Goal: Information Seeking & Learning: Find specific fact

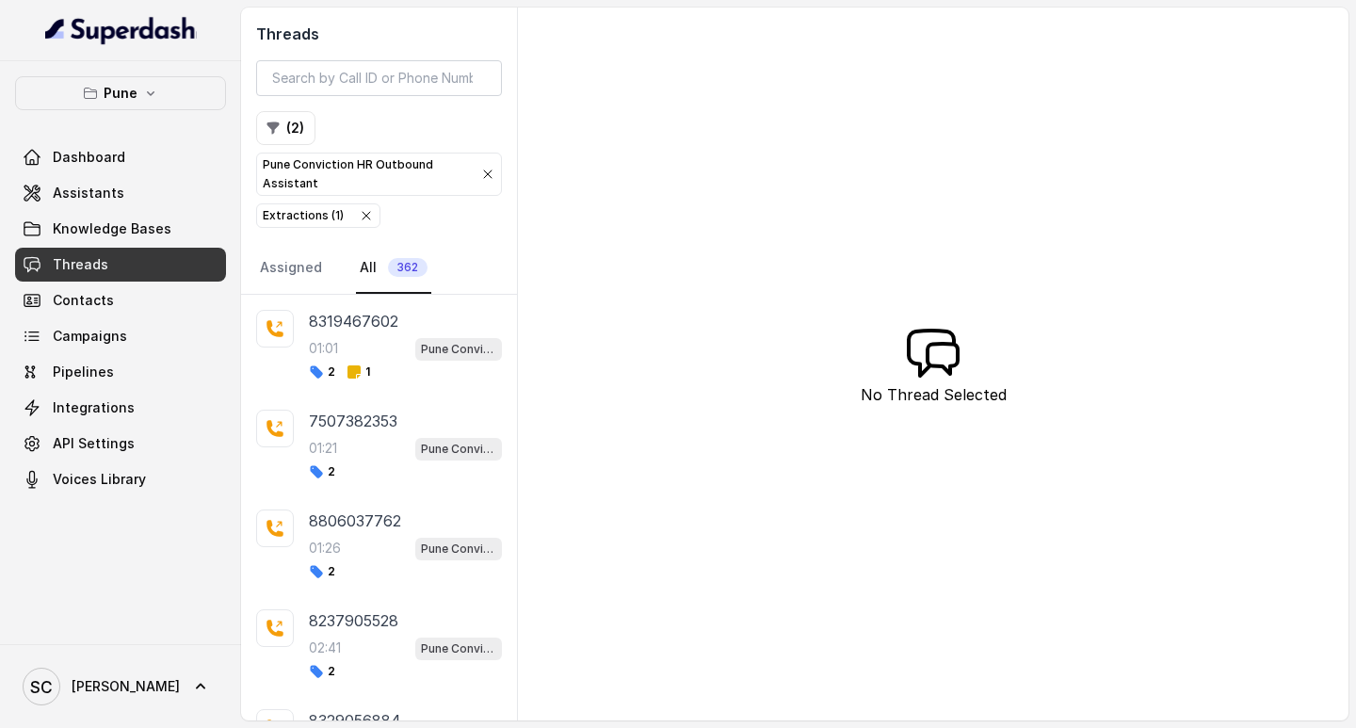
scroll to position [9290, 0]
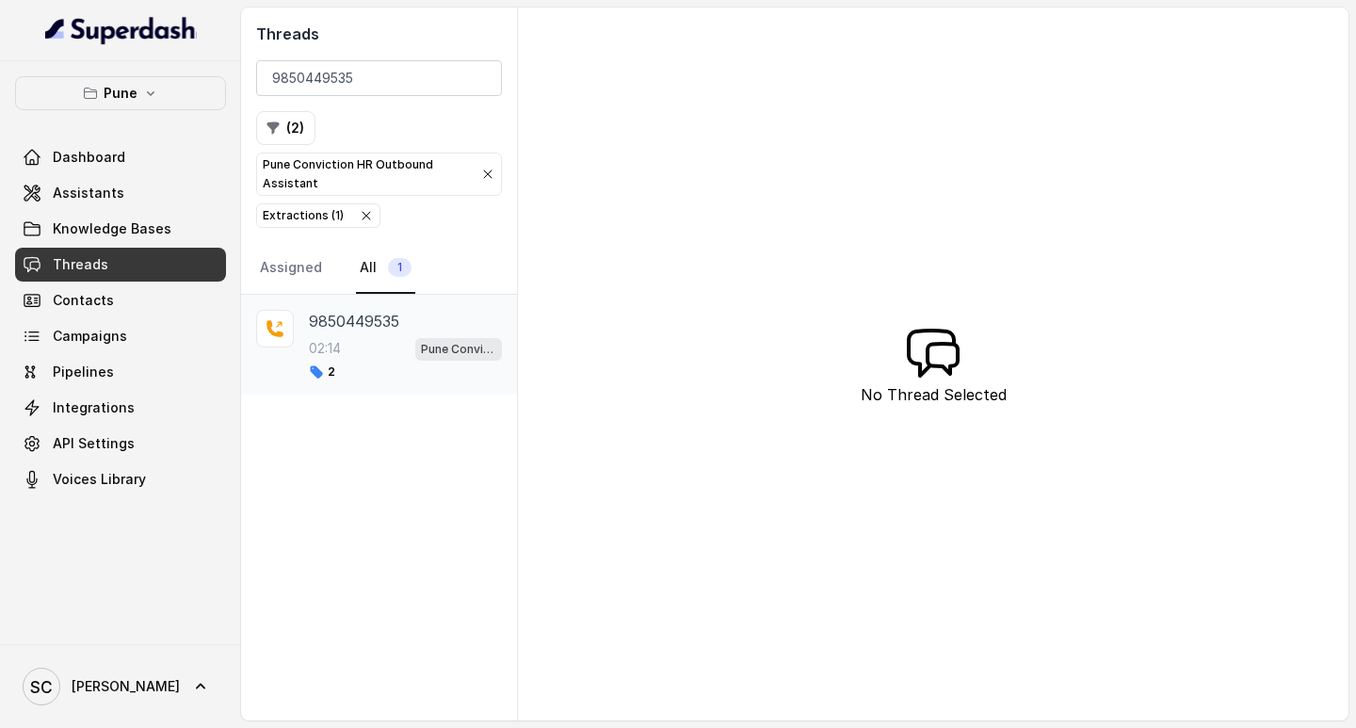
click at [337, 327] on p "9850449535" at bounding box center [354, 321] width 90 height 23
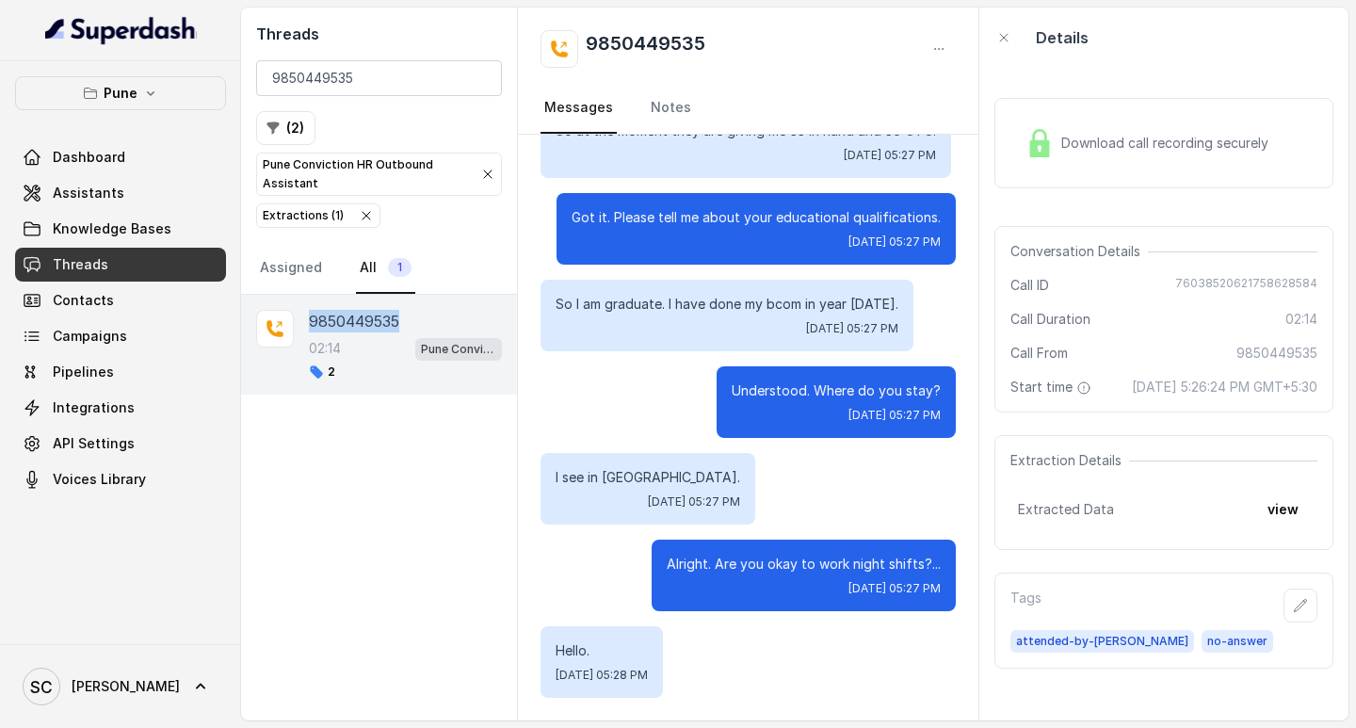
scroll to position [830, 0]
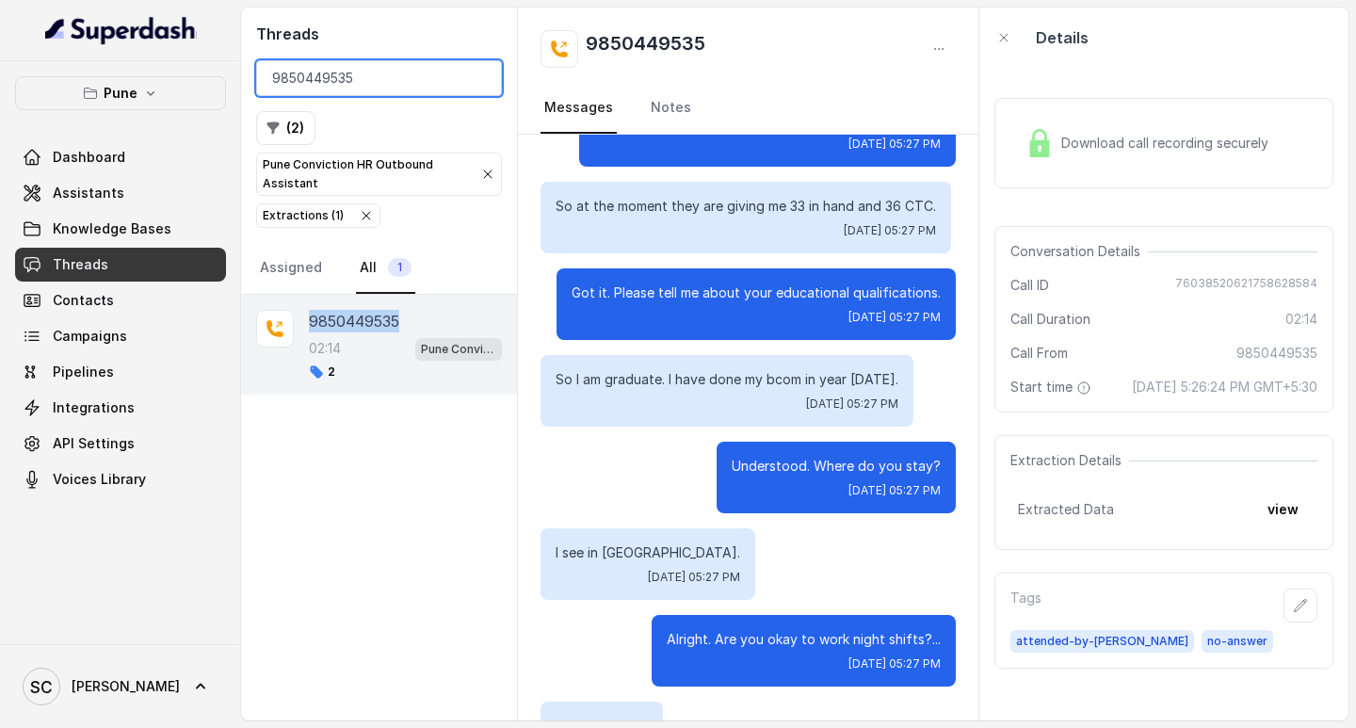
click at [329, 73] on input "9850449535" at bounding box center [379, 78] width 246 height 36
paste input "623368359"
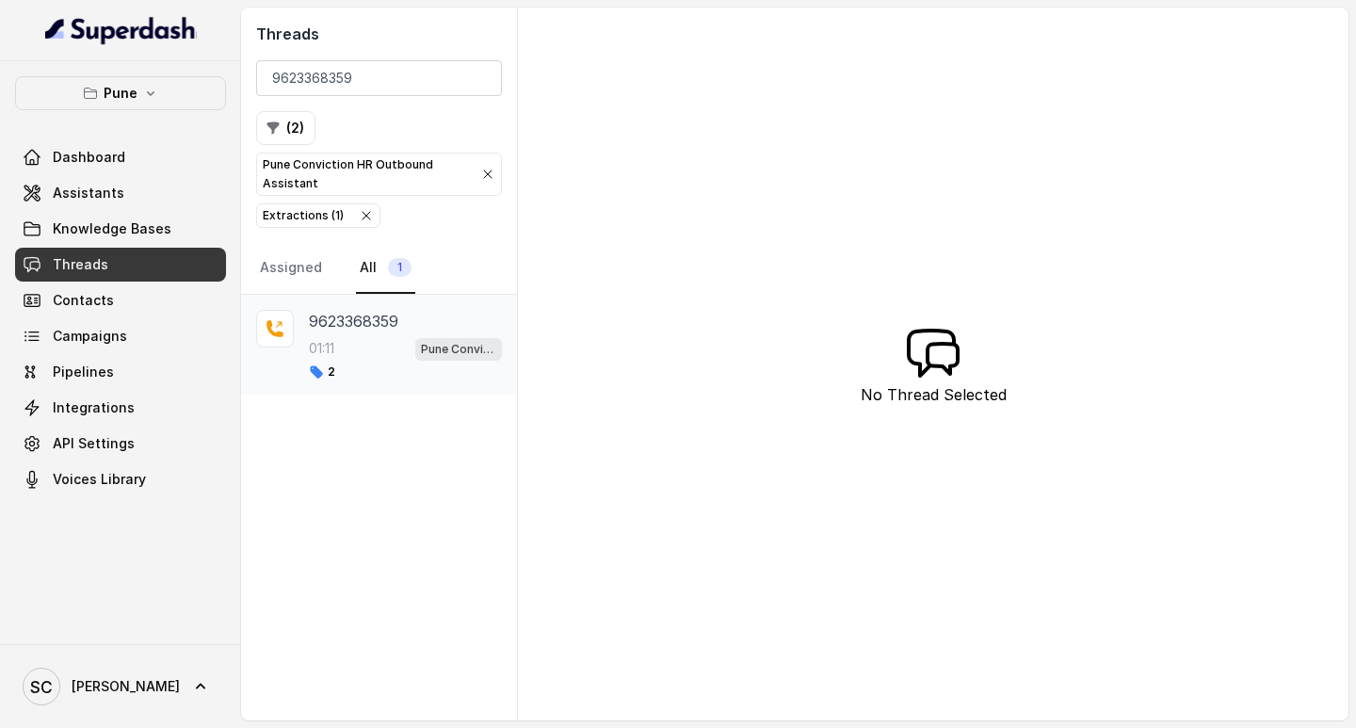
click at [330, 335] on div "9623368359 01:11 Pune Conviction HR Outbound Assistant 2" at bounding box center [405, 345] width 193 height 70
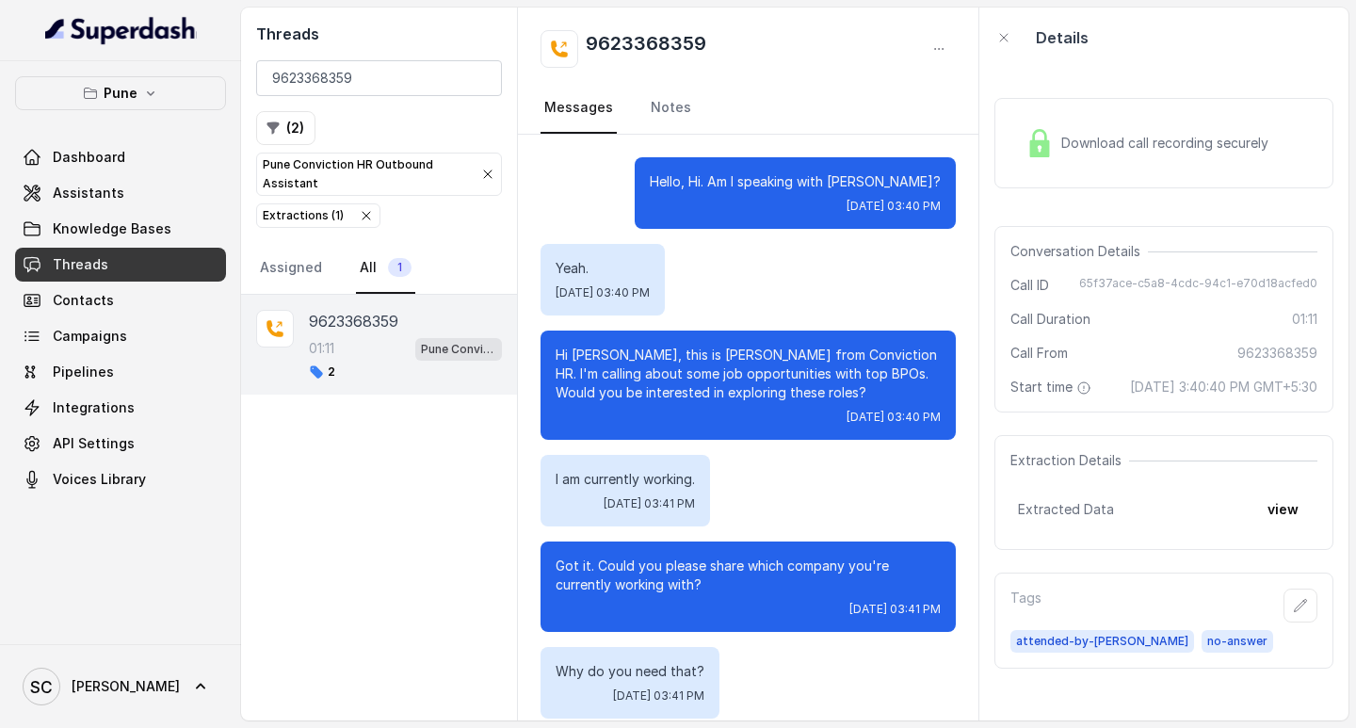
scroll to position [586, 0]
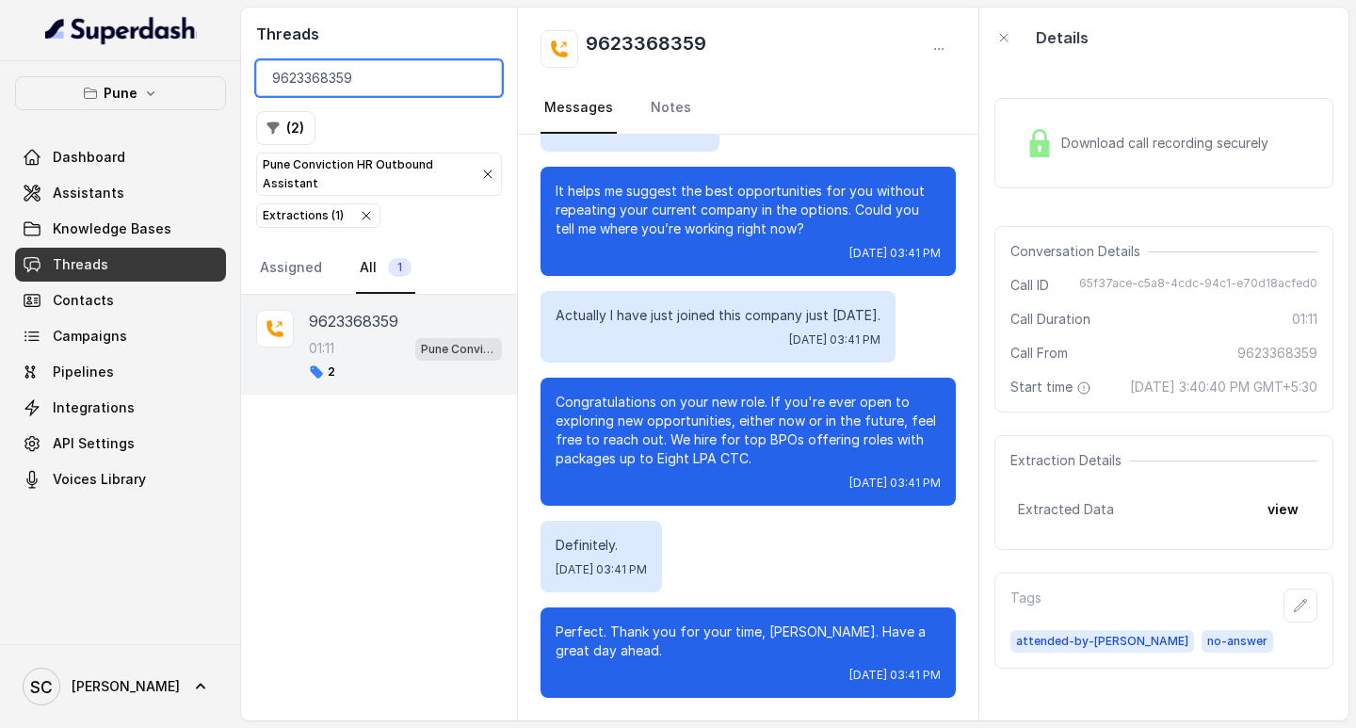
click at [348, 81] on input "9623368359" at bounding box center [379, 78] width 246 height 36
paste input "8698480017"
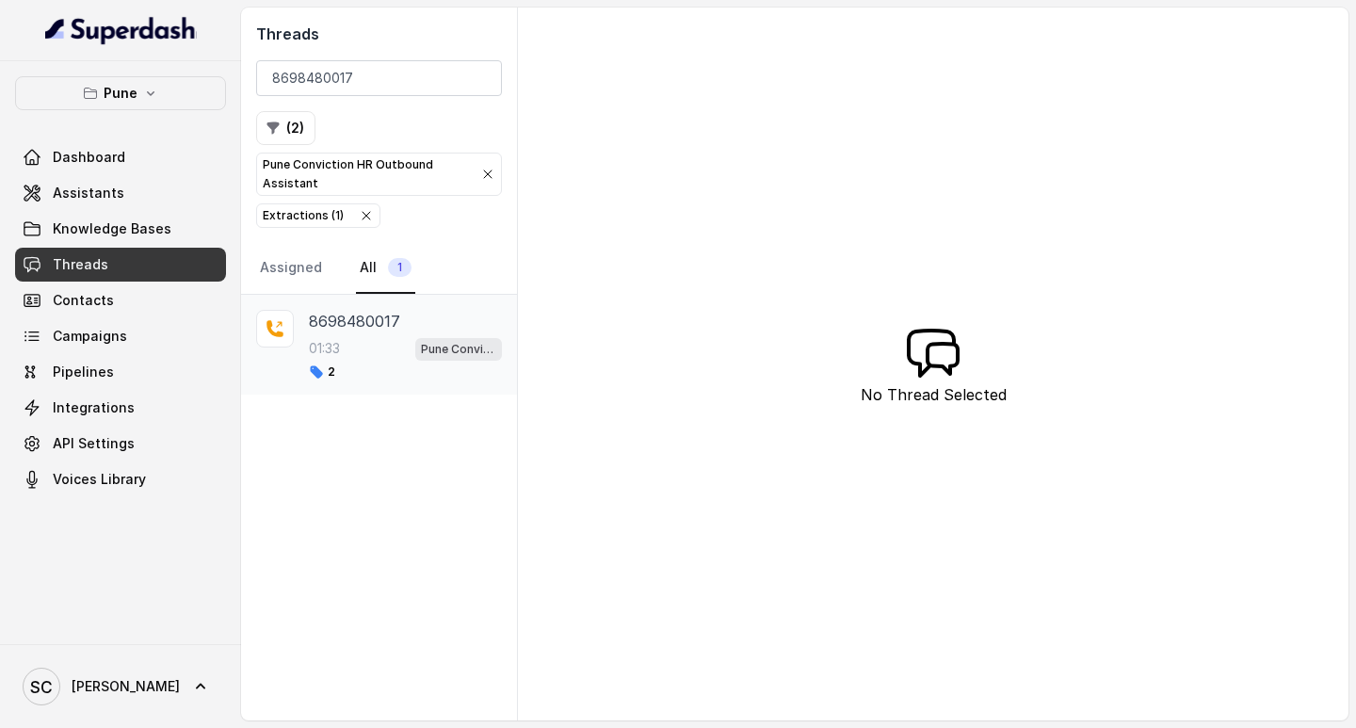
click at [356, 327] on p "8698480017" at bounding box center [354, 321] width 91 height 23
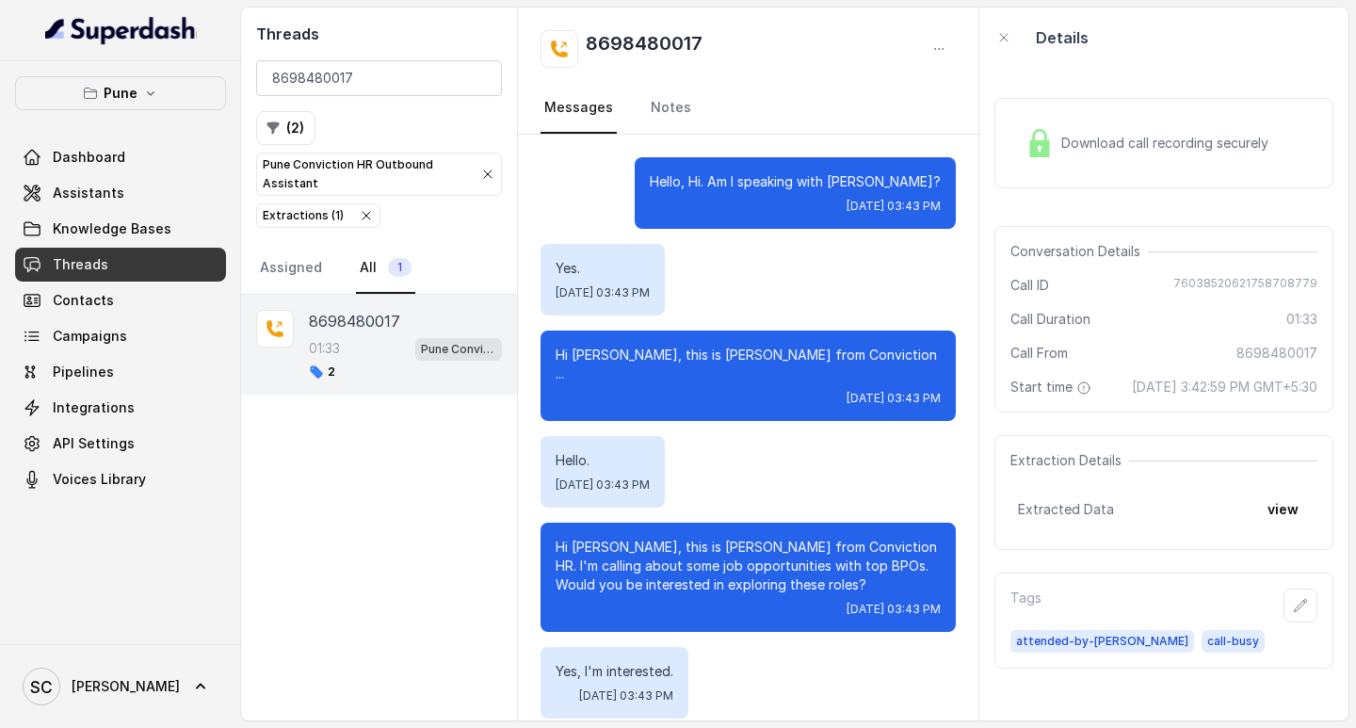
scroll to position [1587, 0]
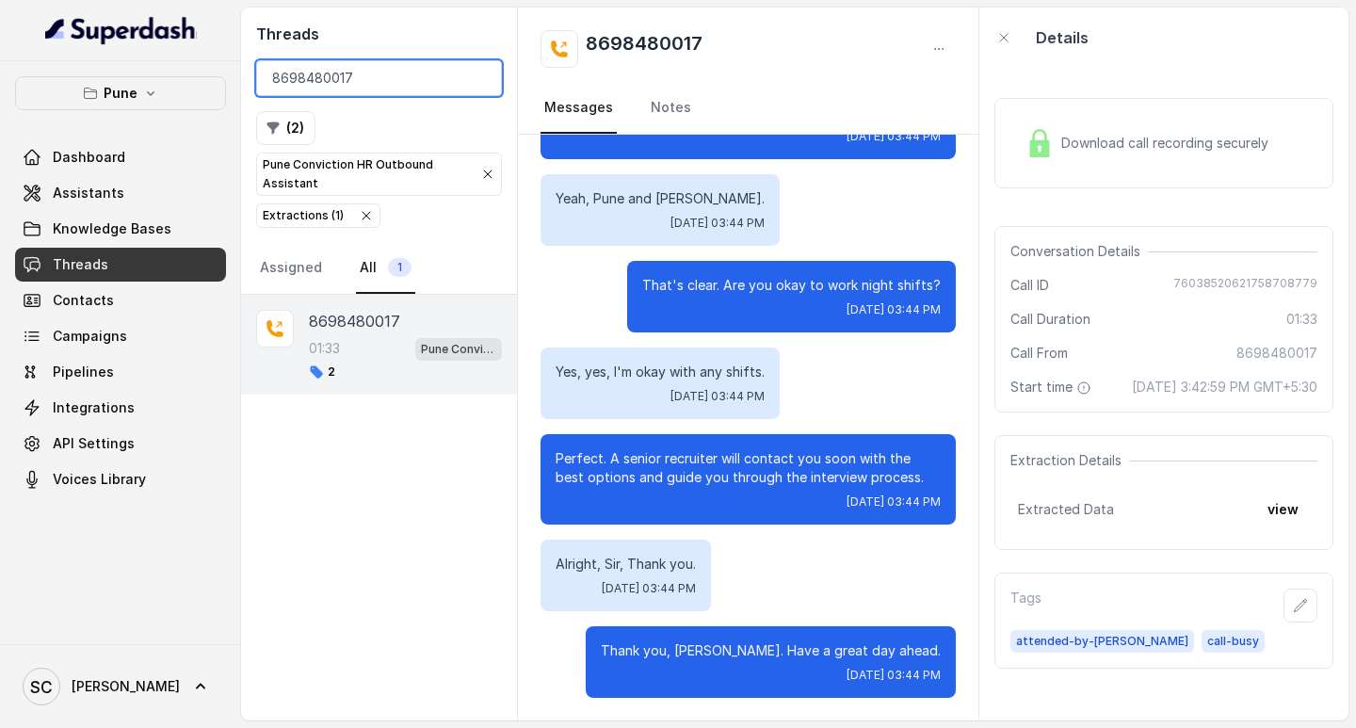
click at [327, 82] on input "8698480017" at bounding box center [379, 78] width 246 height 36
paste input "888134381"
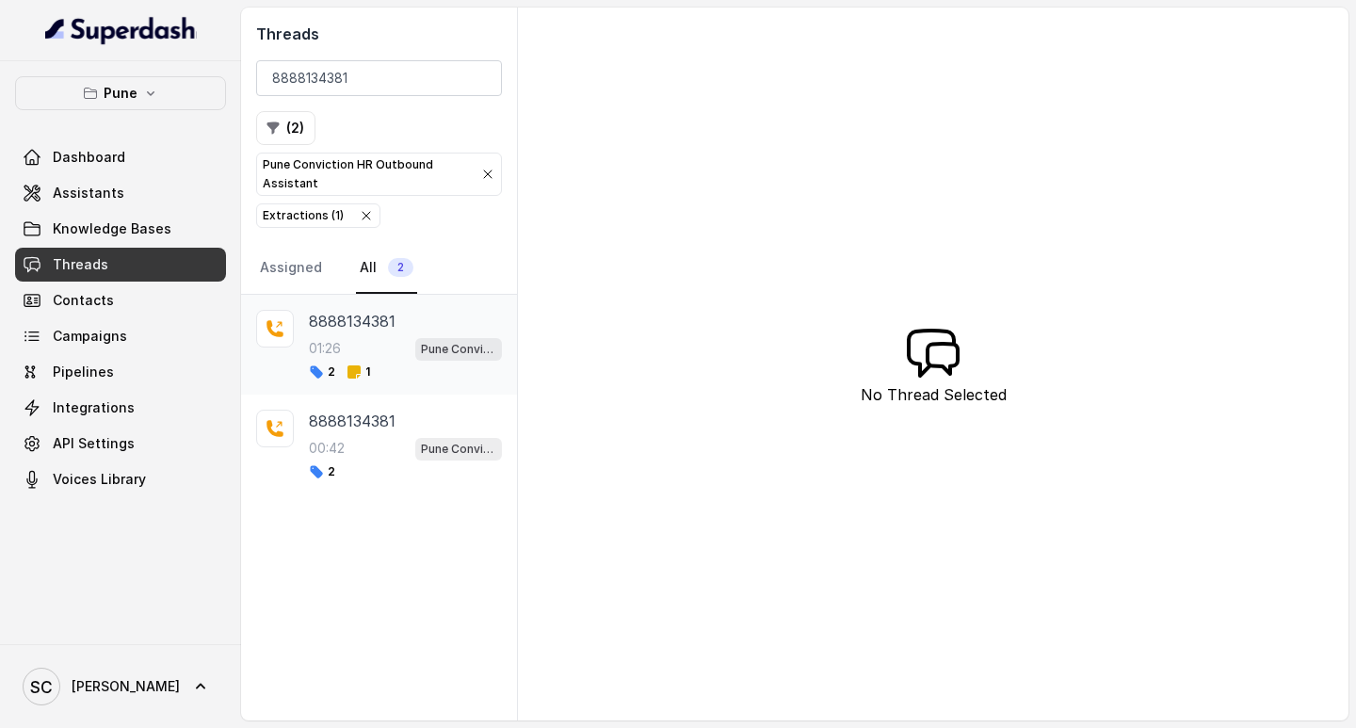
click at [348, 315] on p "8888134381" at bounding box center [352, 321] width 87 height 23
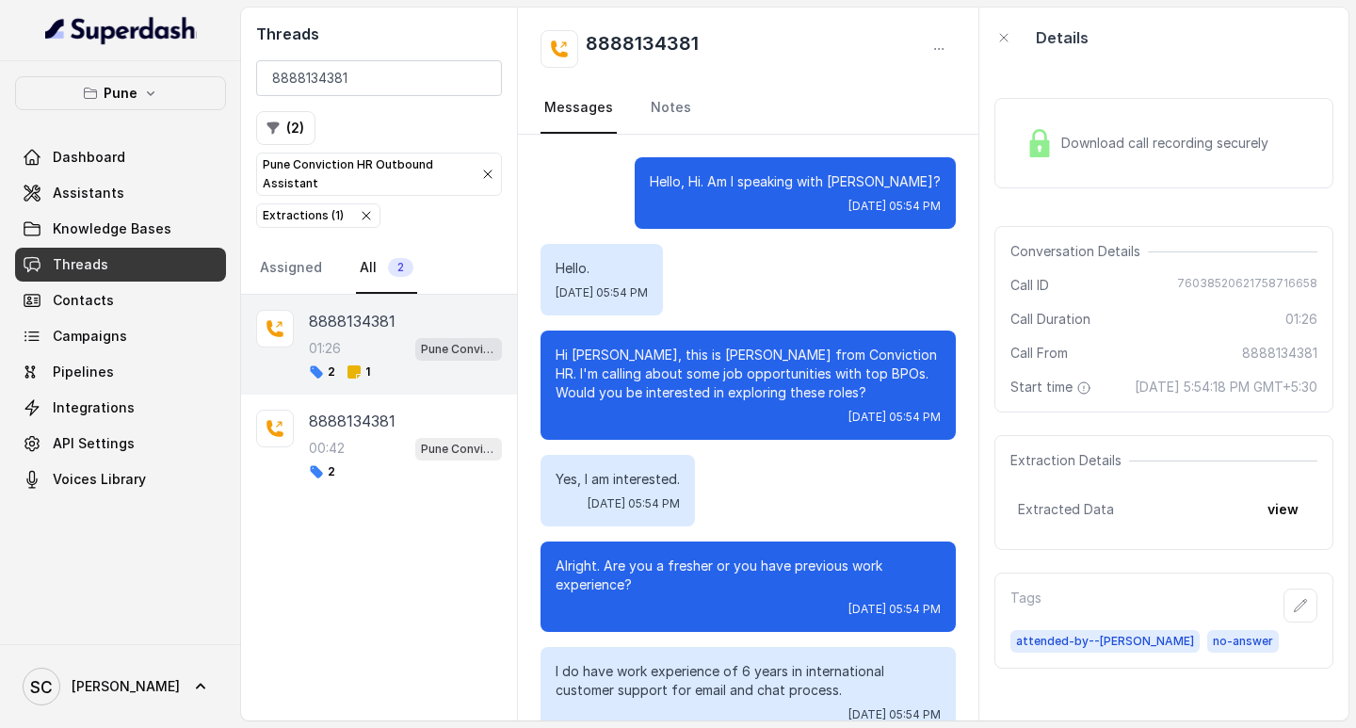
scroll to position [1395, 0]
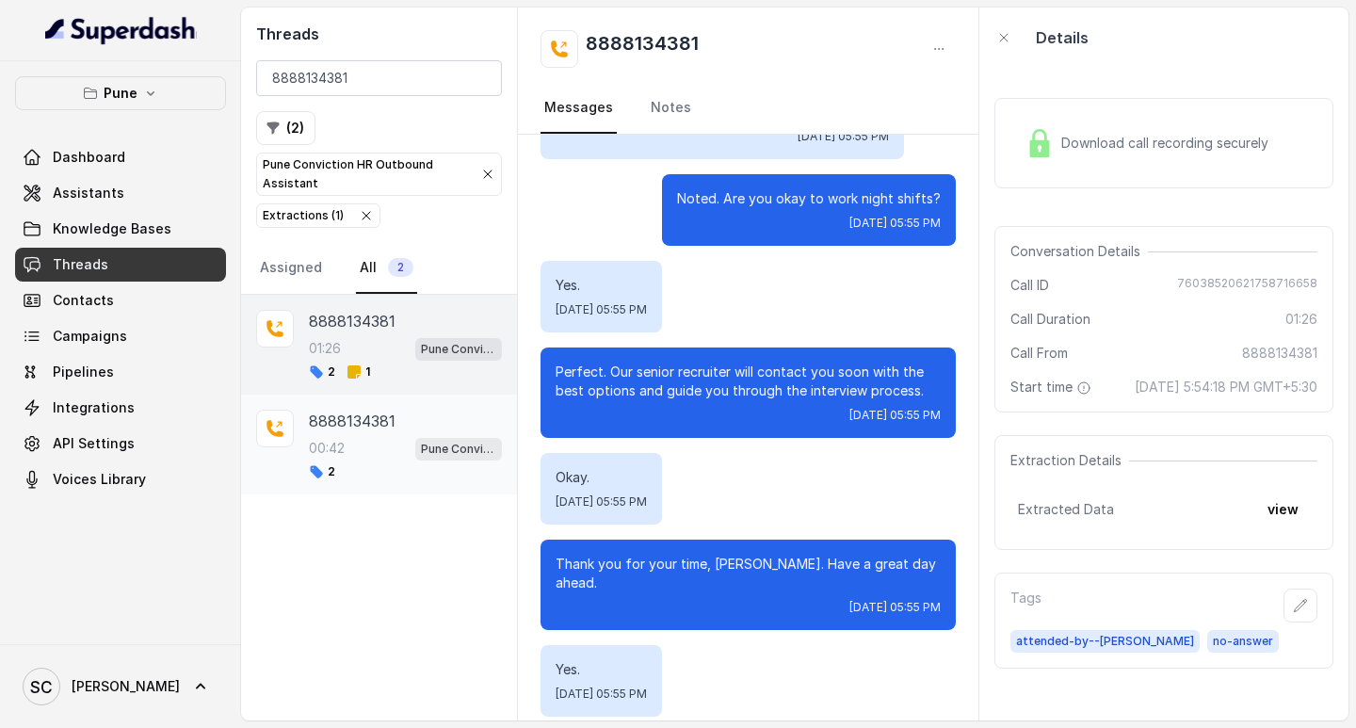
click at [350, 416] on p "8888134381" at bounding box center [352, 421] width 87 height 23
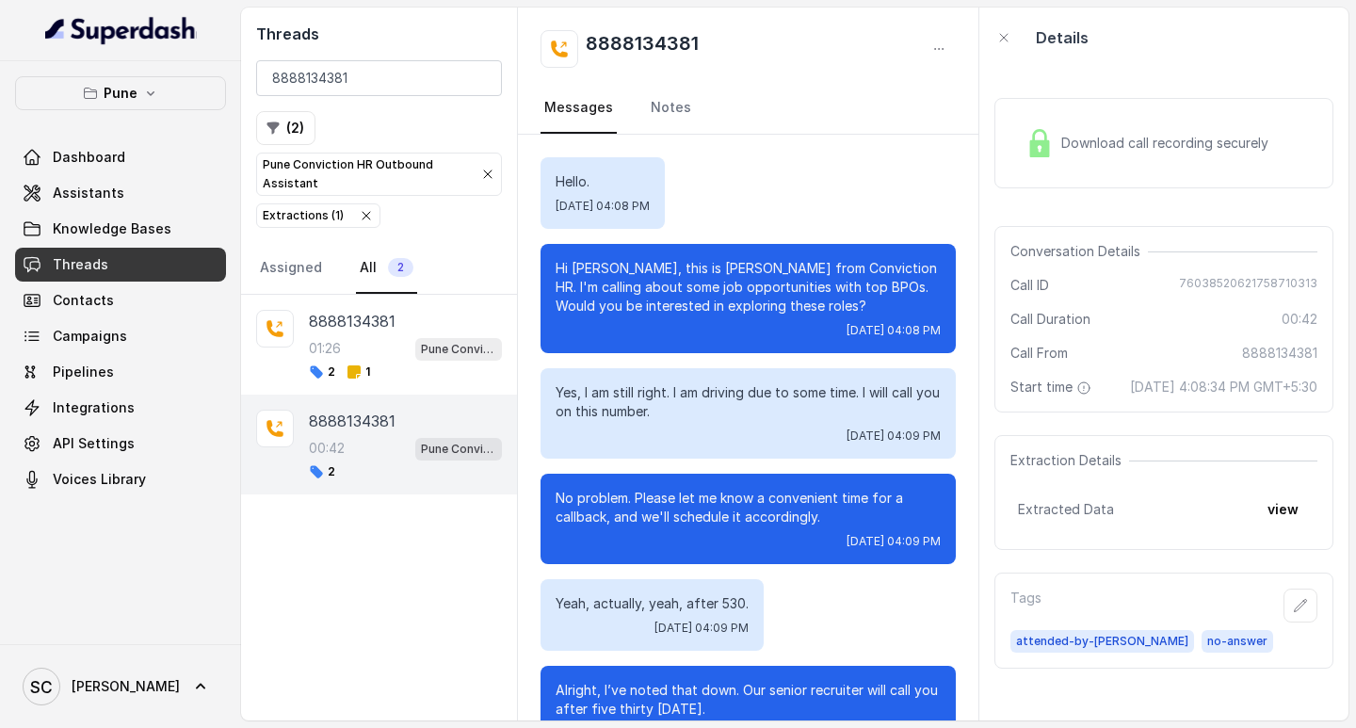
scroll to position [58, 0]
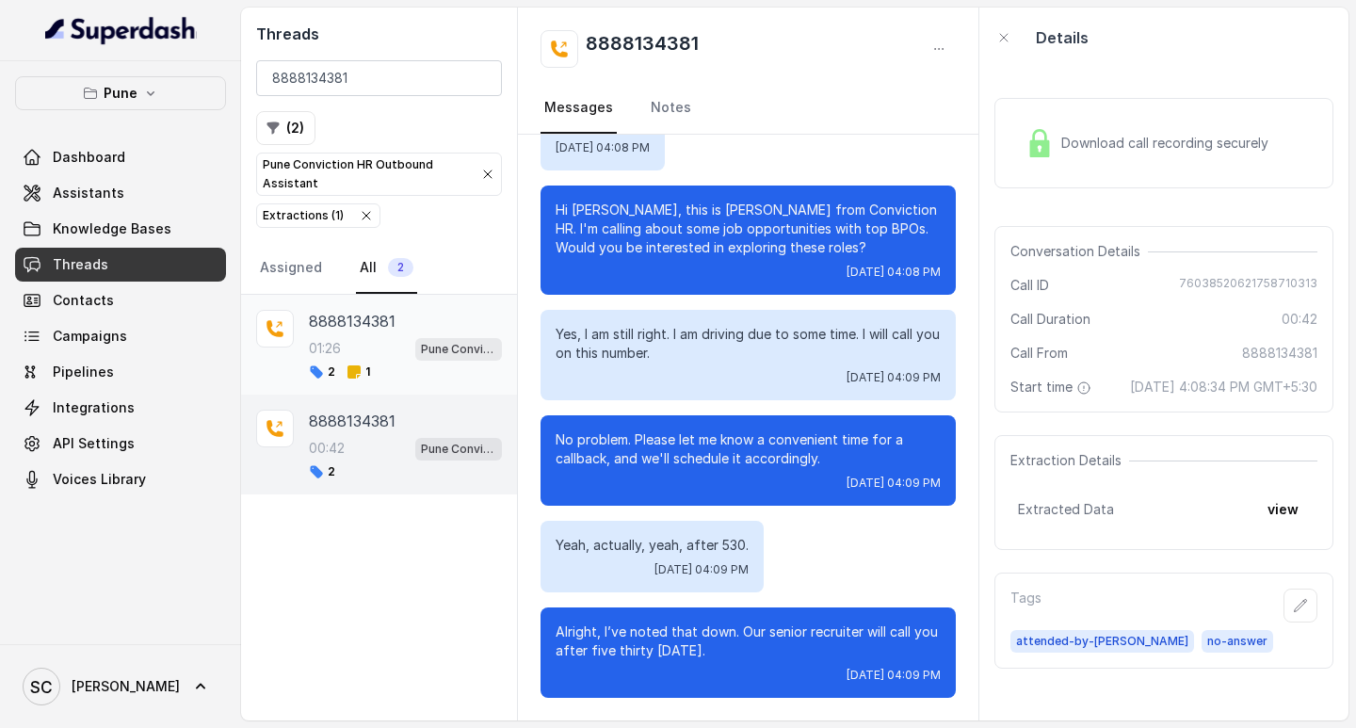
click at [340, 314] on p "8888134381" at bounding box center [352, 321] width 87 height 23
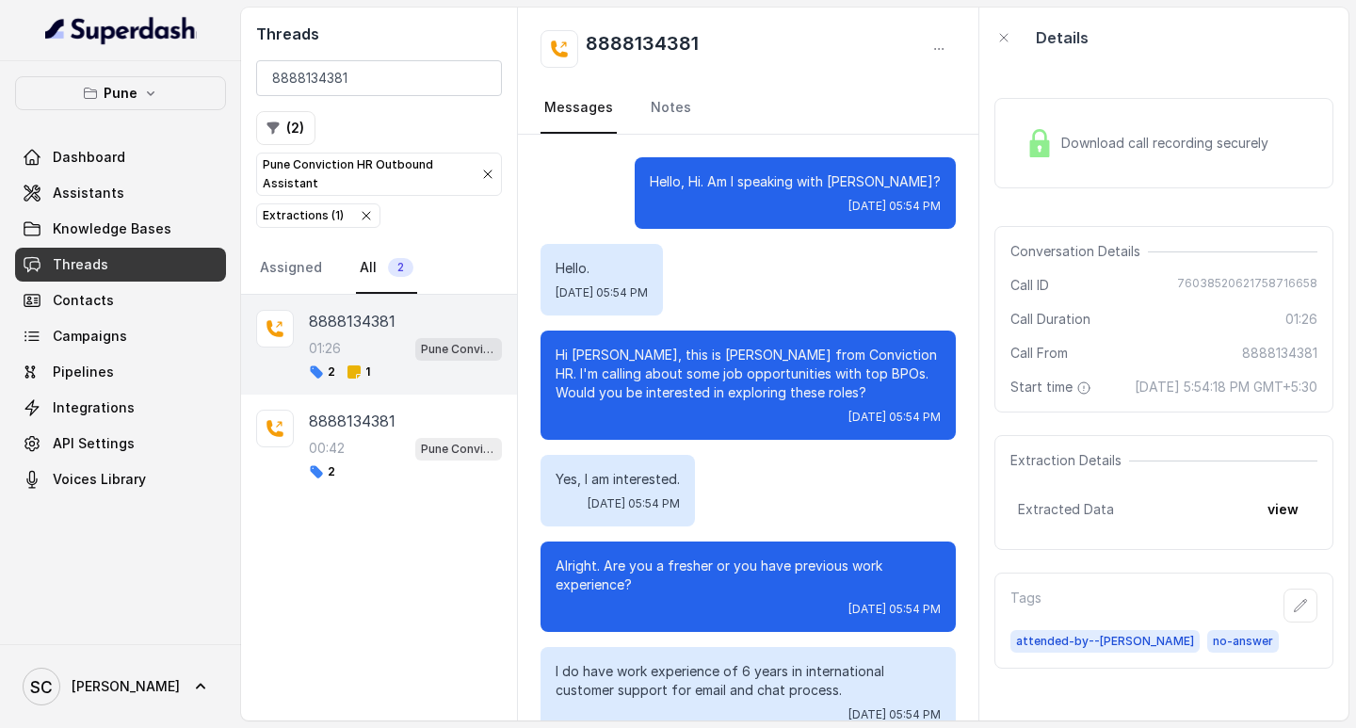
scroll to position [1395, 0]
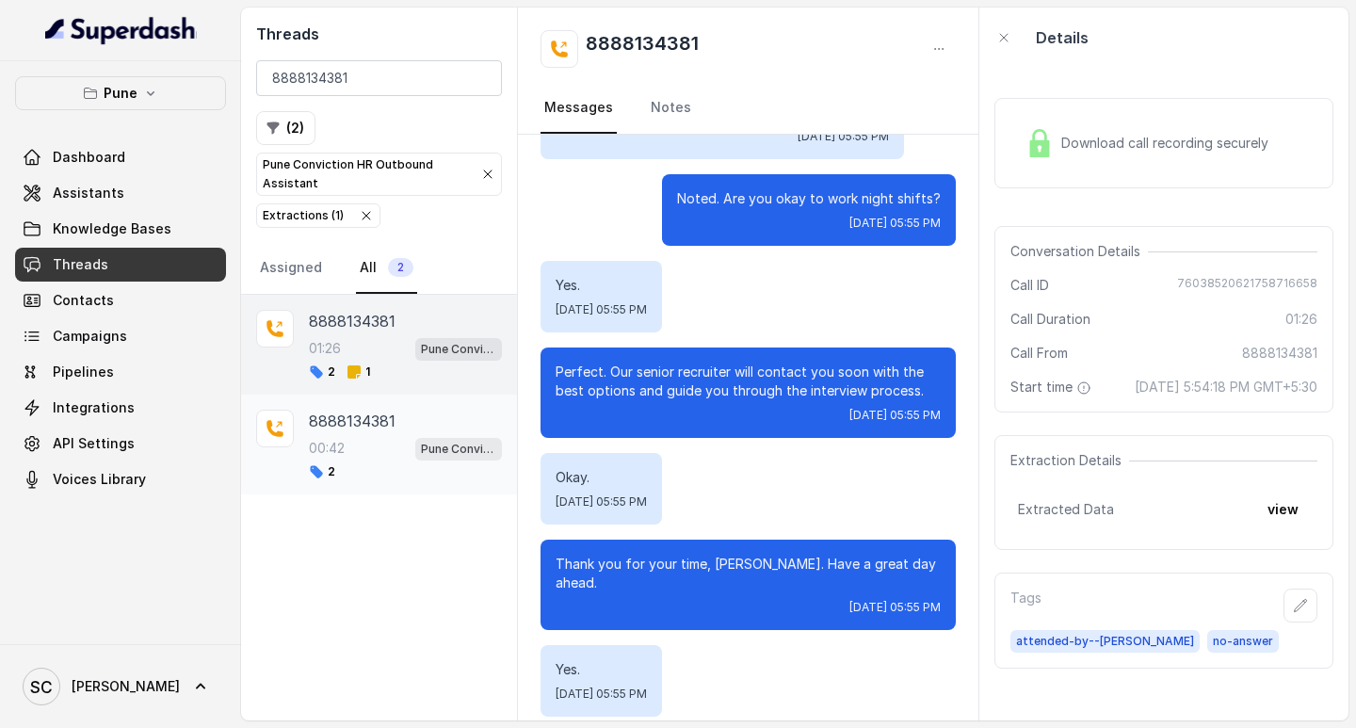
click at [356, 419] on p "8888134381" at bounding box center [352, 421] width 87 height 23
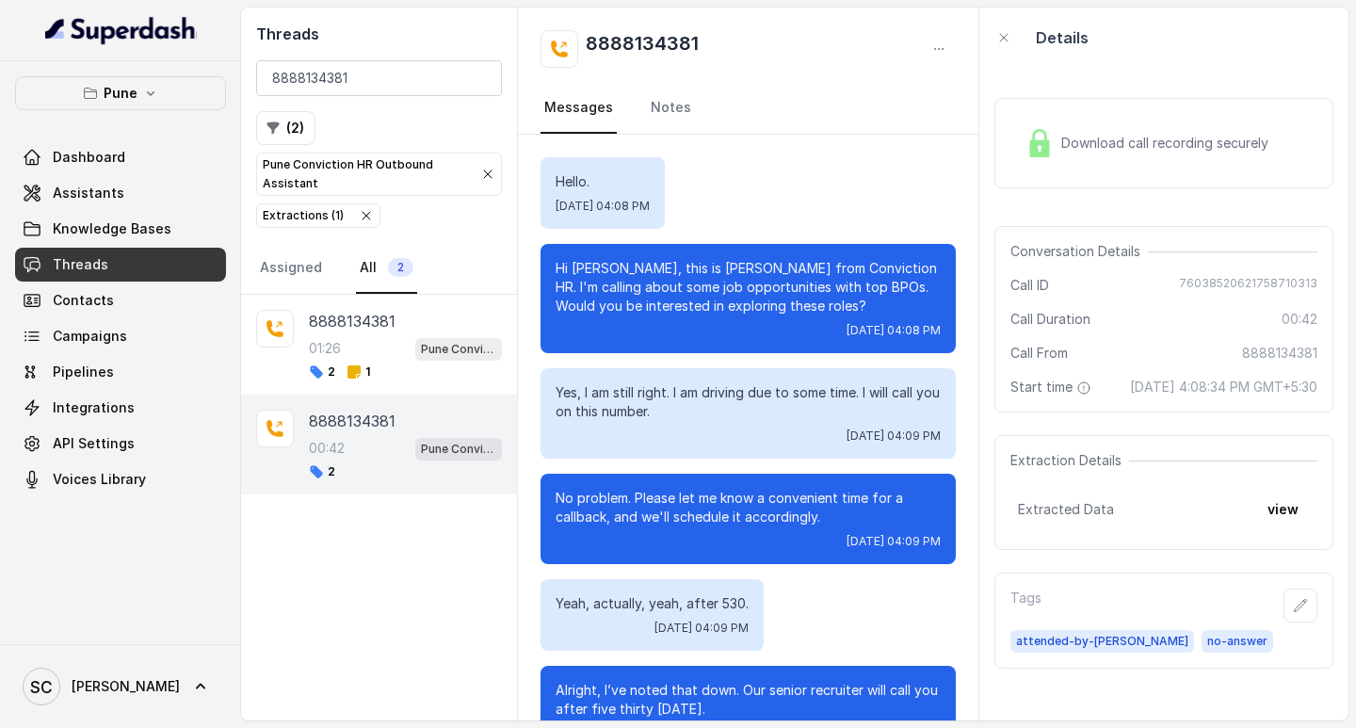
scroll to position [58, 0]
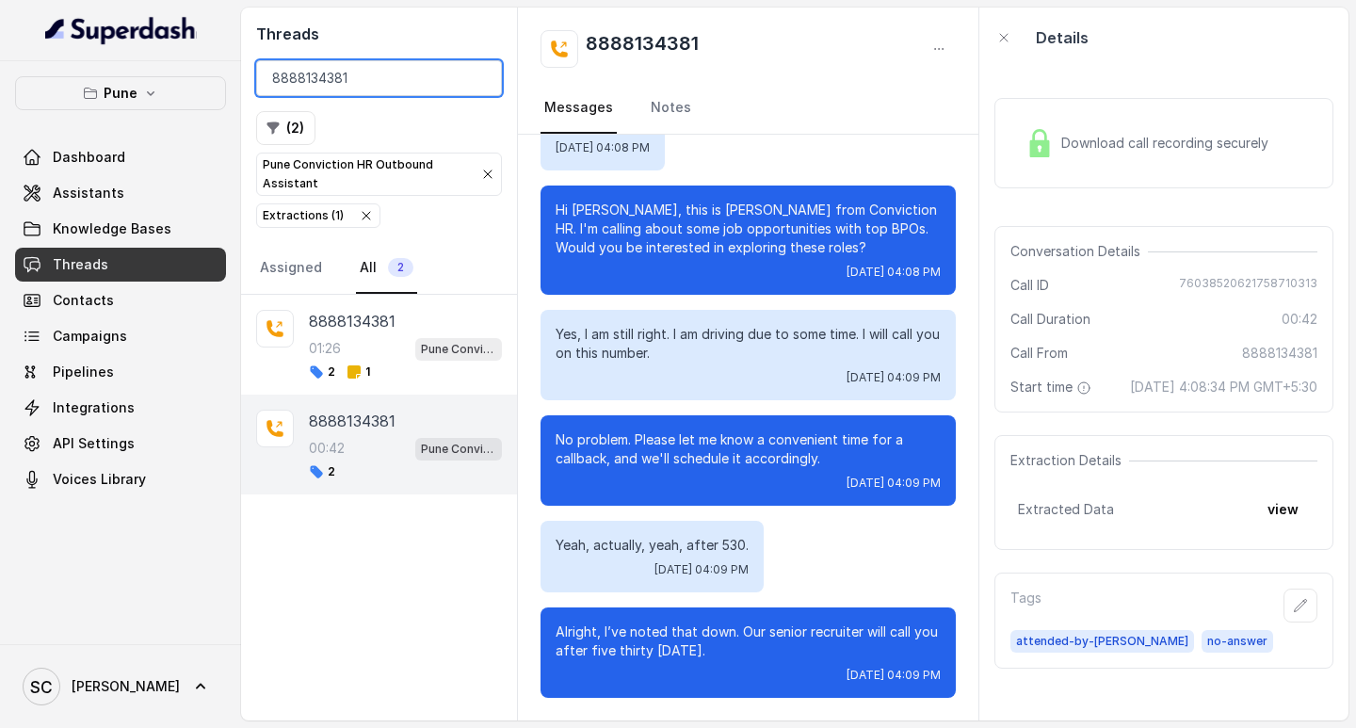
click at [318, 72] on input "8888134381" at bounding box center [379, 78] width 246 height 36
paste input "956151227"
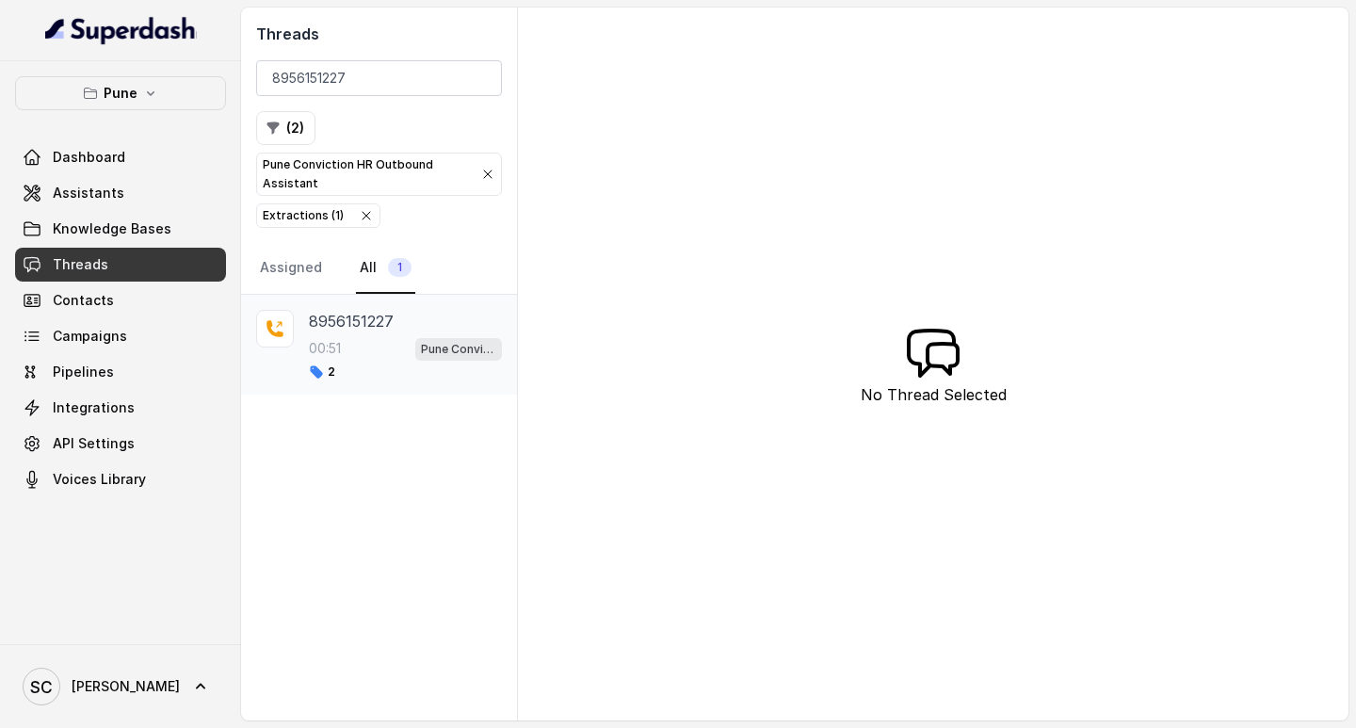
click at [366, 328] on p "8956151227" at bounding box center [351, 321] width 85 height 23
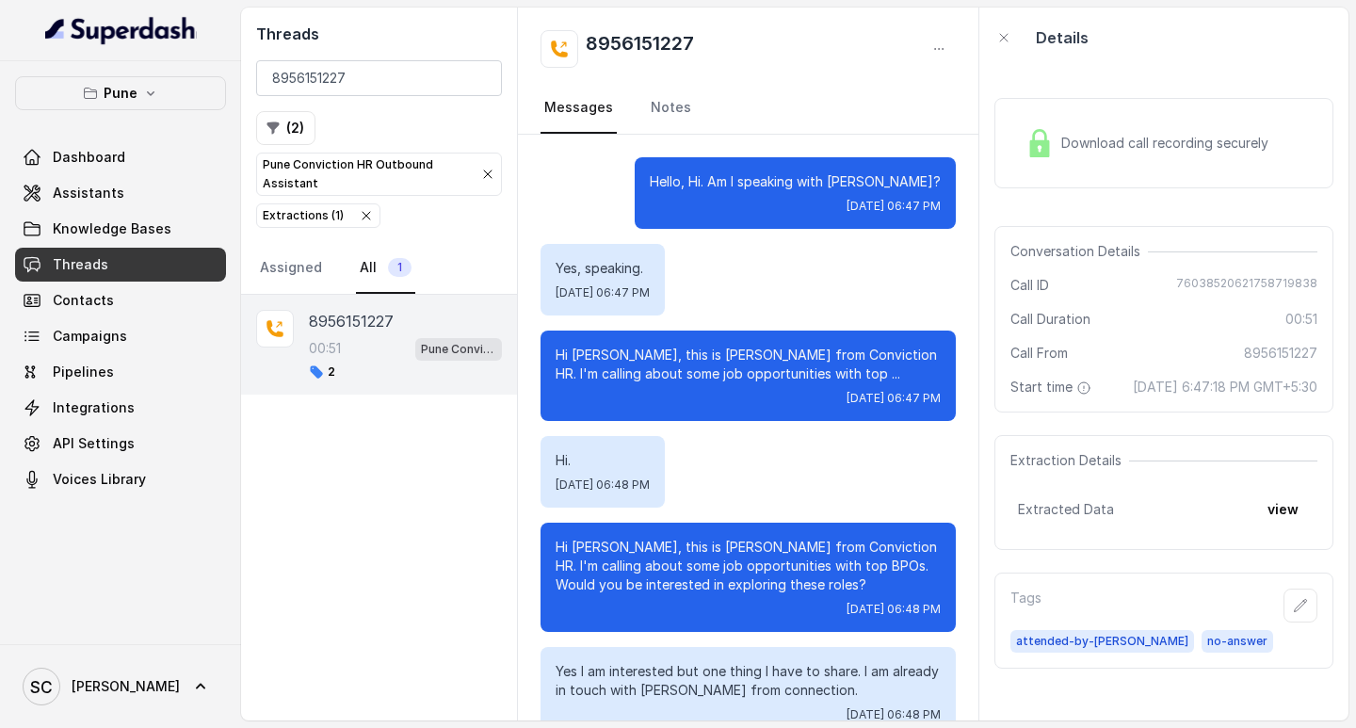
scroll to position [510, 0]
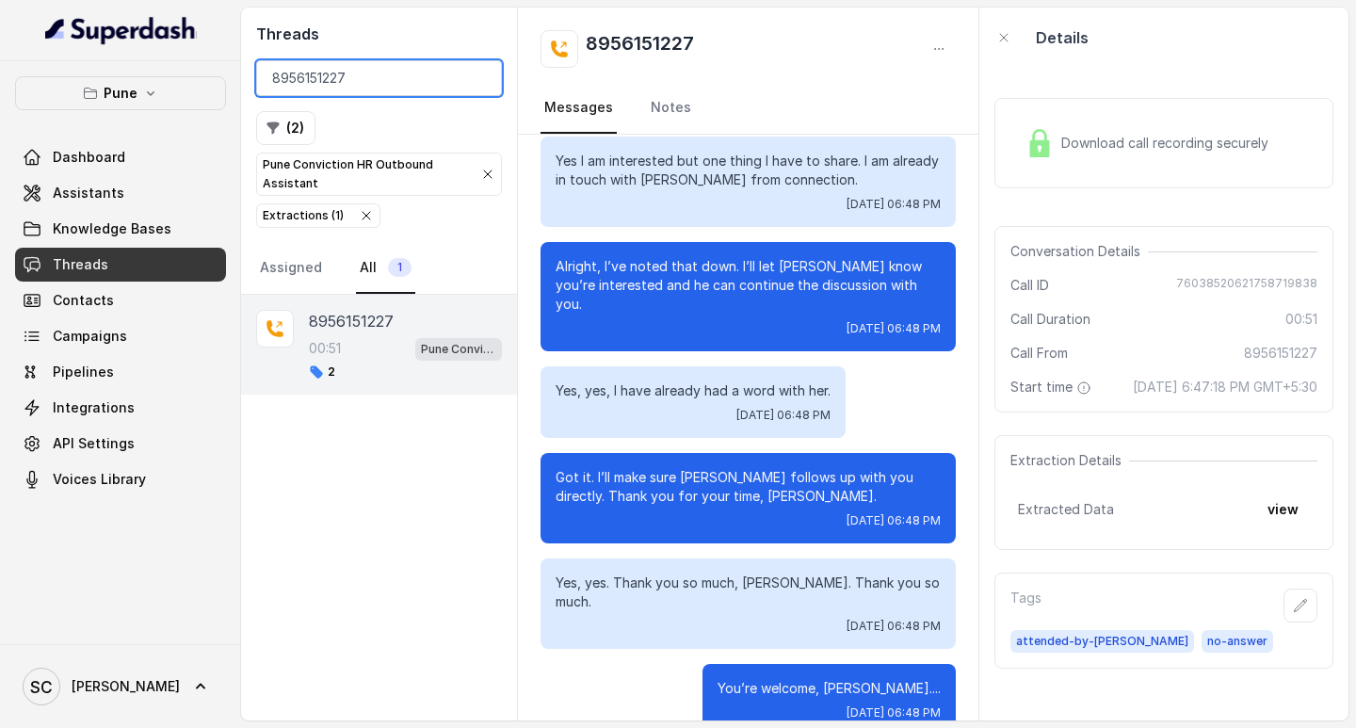
click at [342, 81] on input "8956151227" at bounding box center [379, 78] width 246 height 36
click at [340, 81] on input "8956151227" at bounding box center [379, 78] width 246 height 36
paste input "915810713"
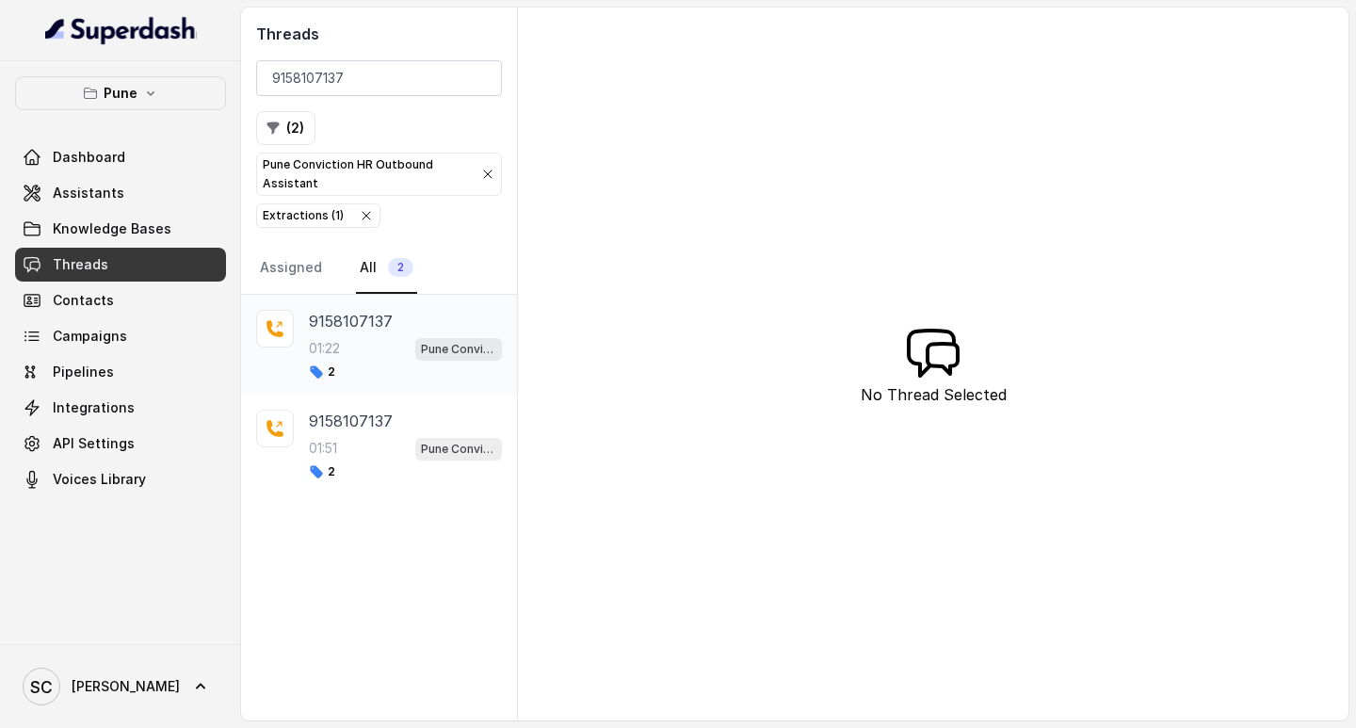
click at [336, 317] on p "9158107137" at bounding box center [351, 321] width 84 height 23
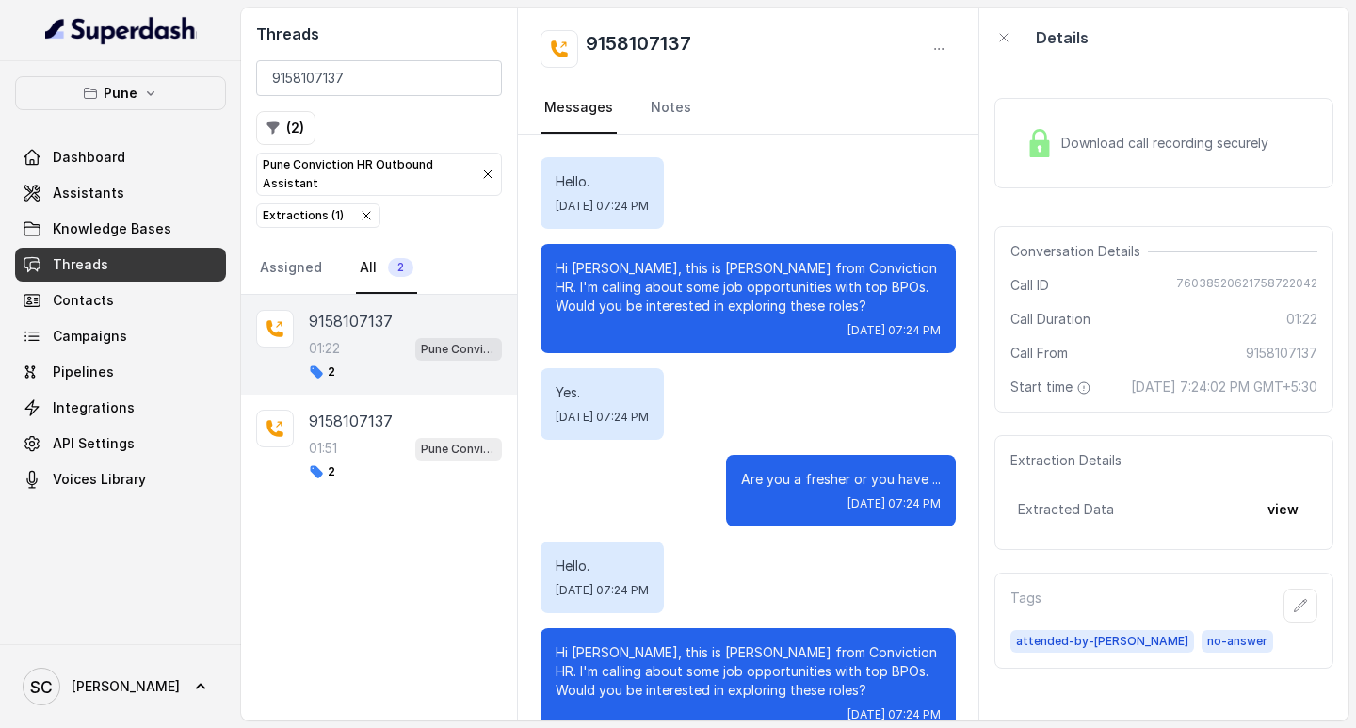
scroll to position [1309, 0]
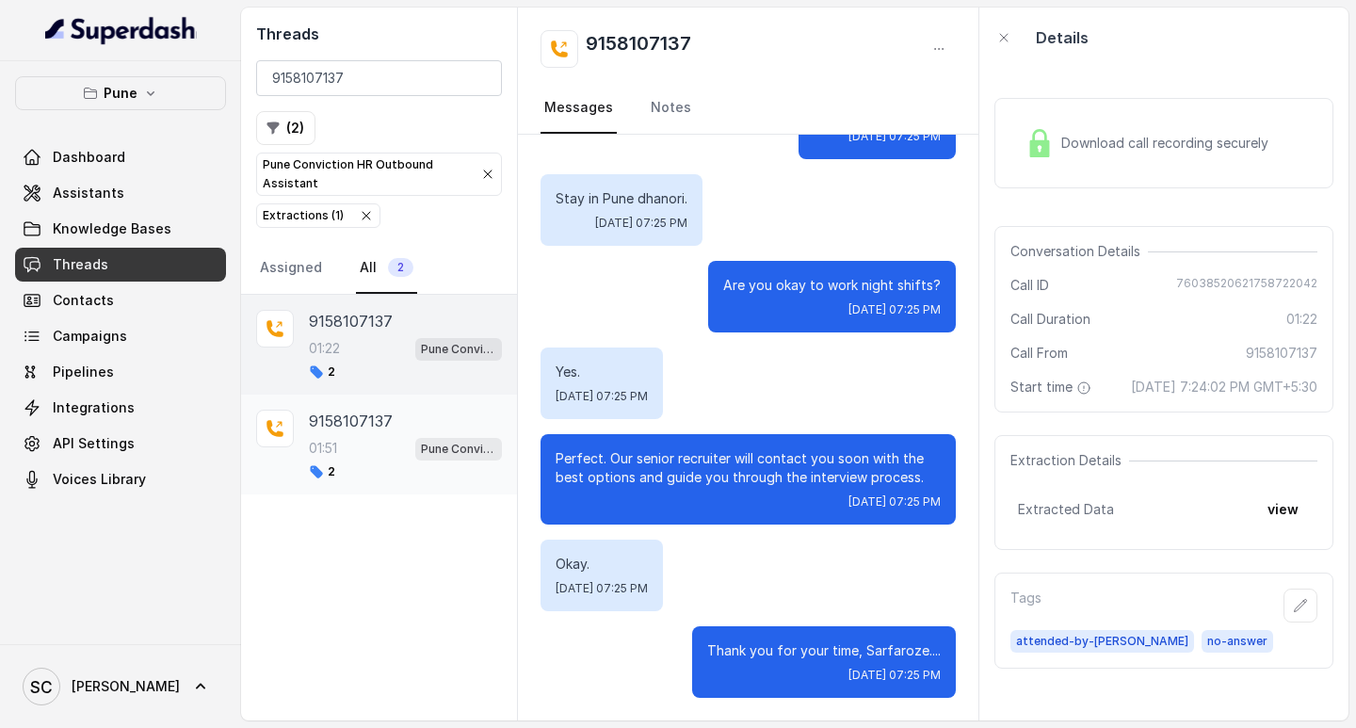
click at [370, 420] on p "9158107137" at bounding box center [351, 421] width 84 height 23
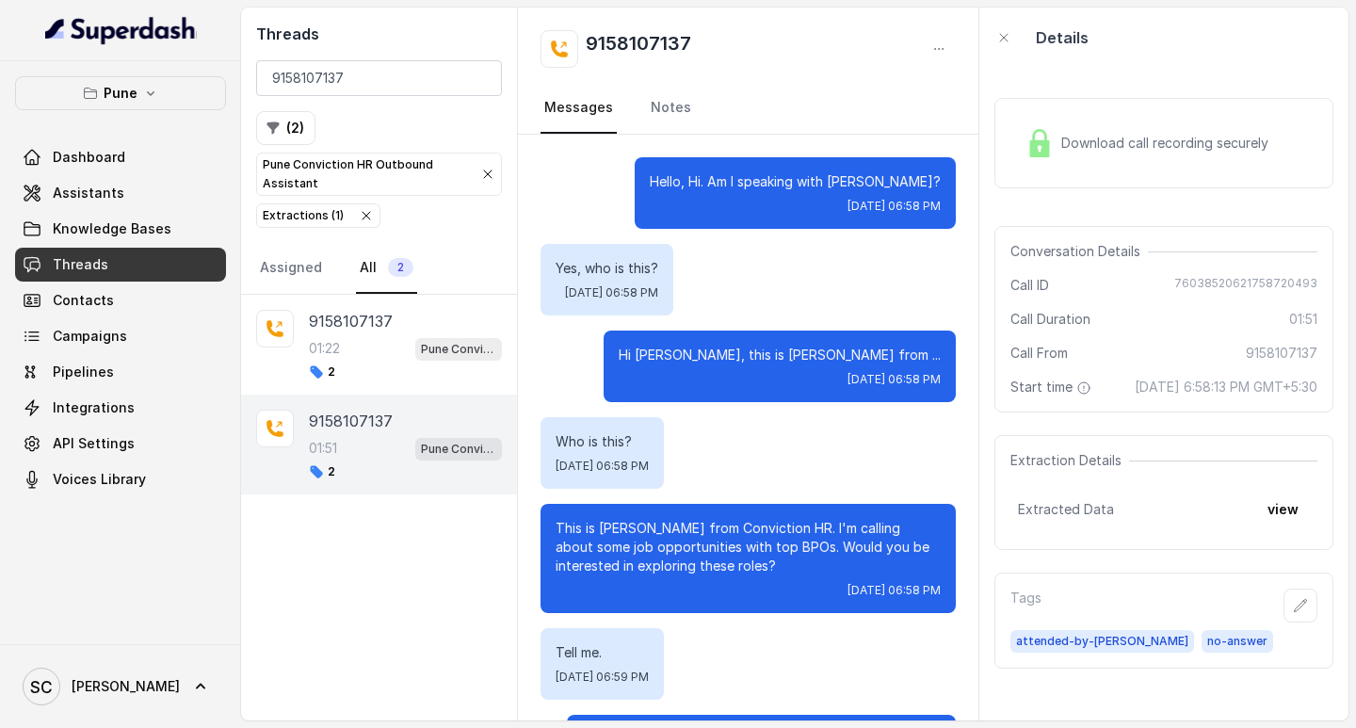
scroll to position [1655, 0]
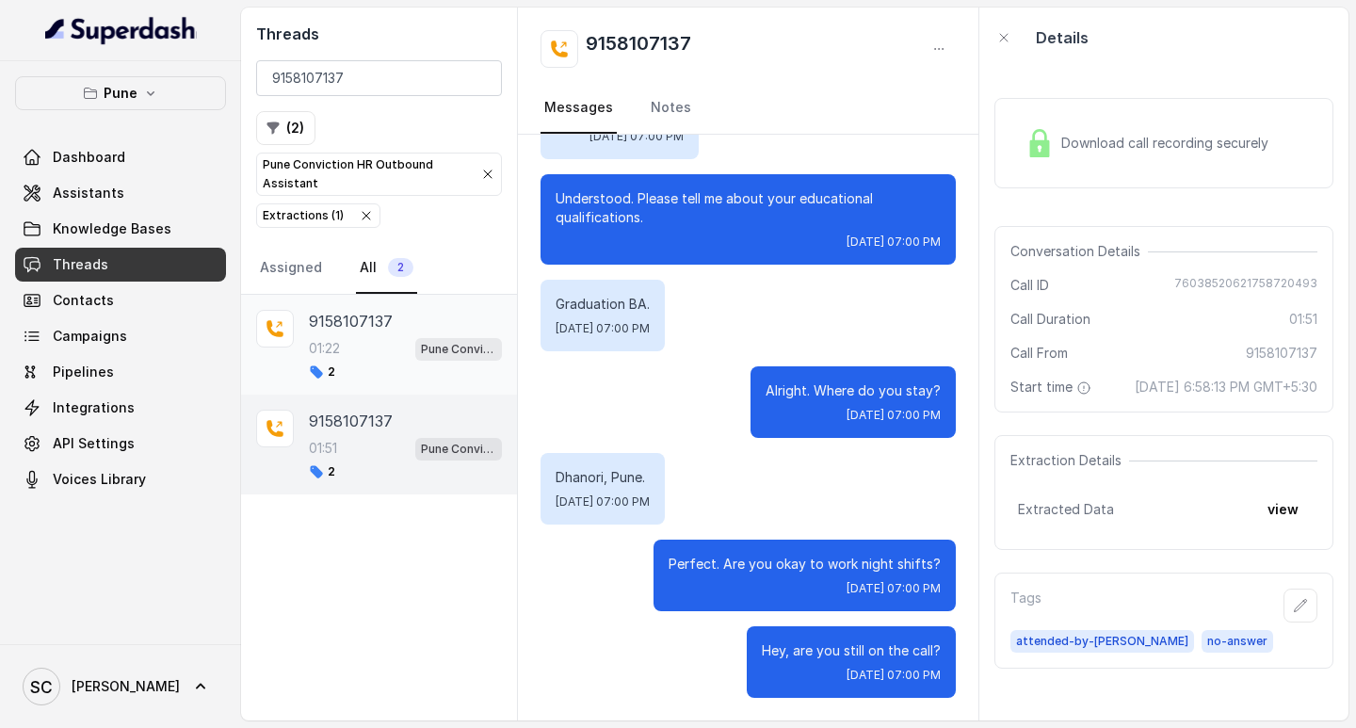
click at [354, 322] on p "9158107137" at bounding box center [351, 321] width 84 height 23
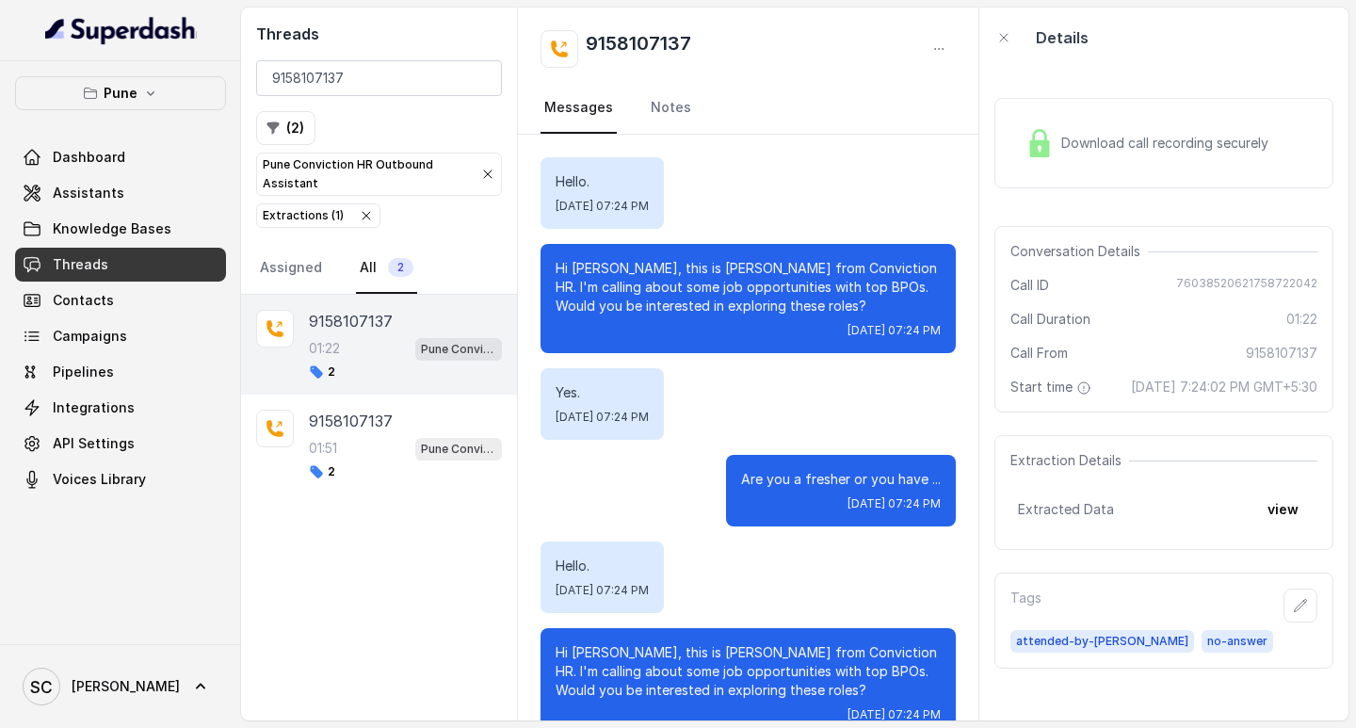
scroll to position [1309, 0]
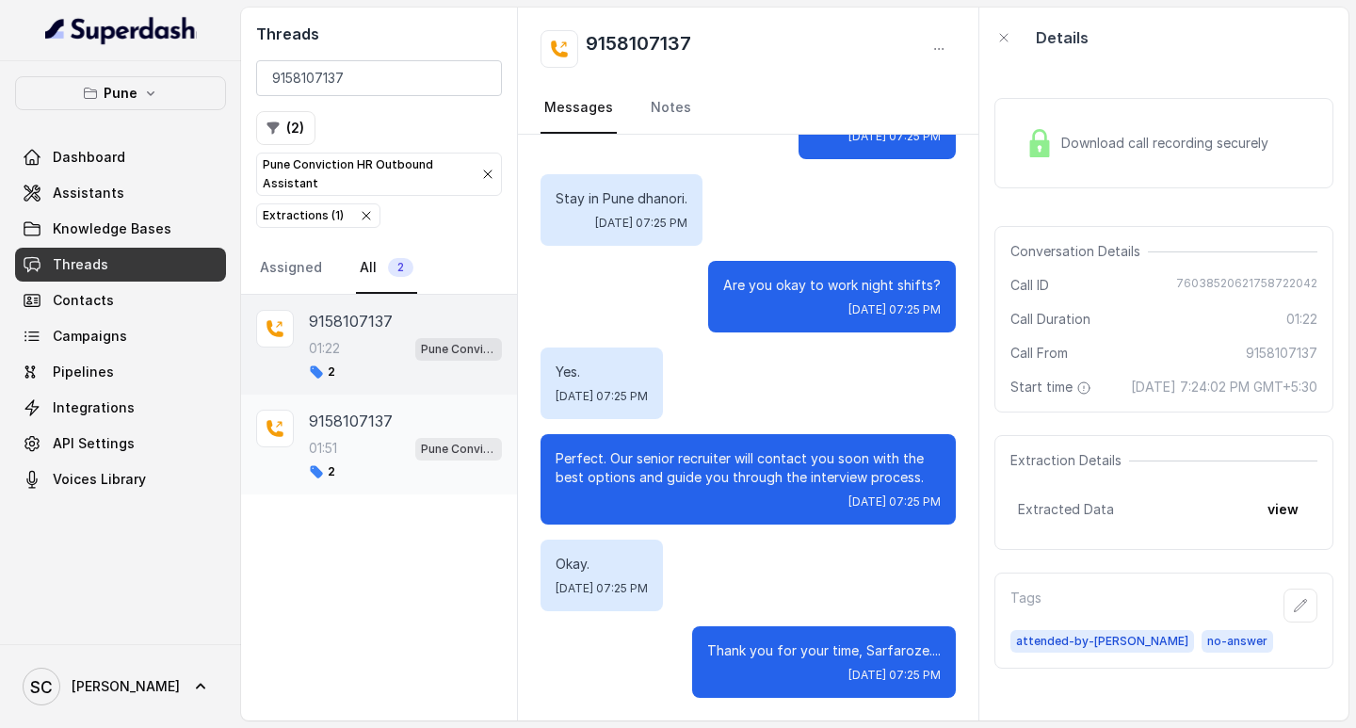
click at [350, 420] on p "9158107137" at bounding box center [351, 421] width 84 height 23
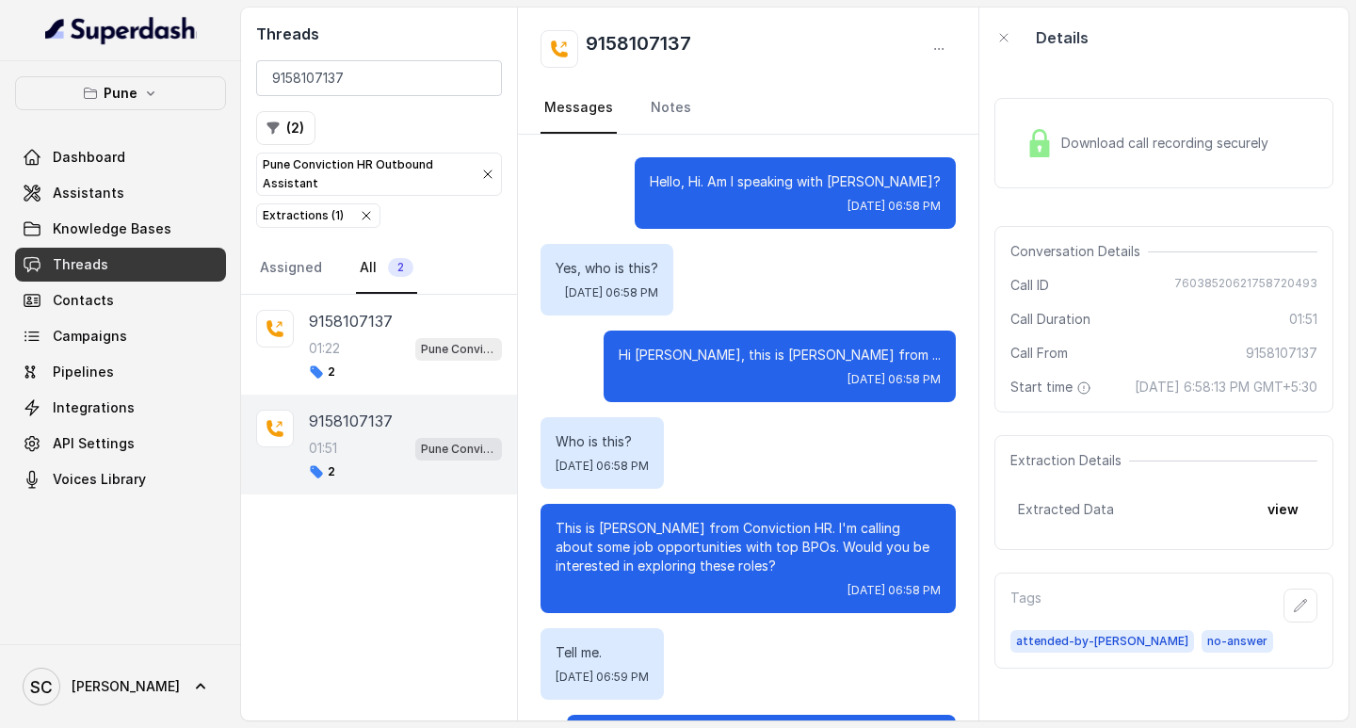
scroll to position [1655, 0]
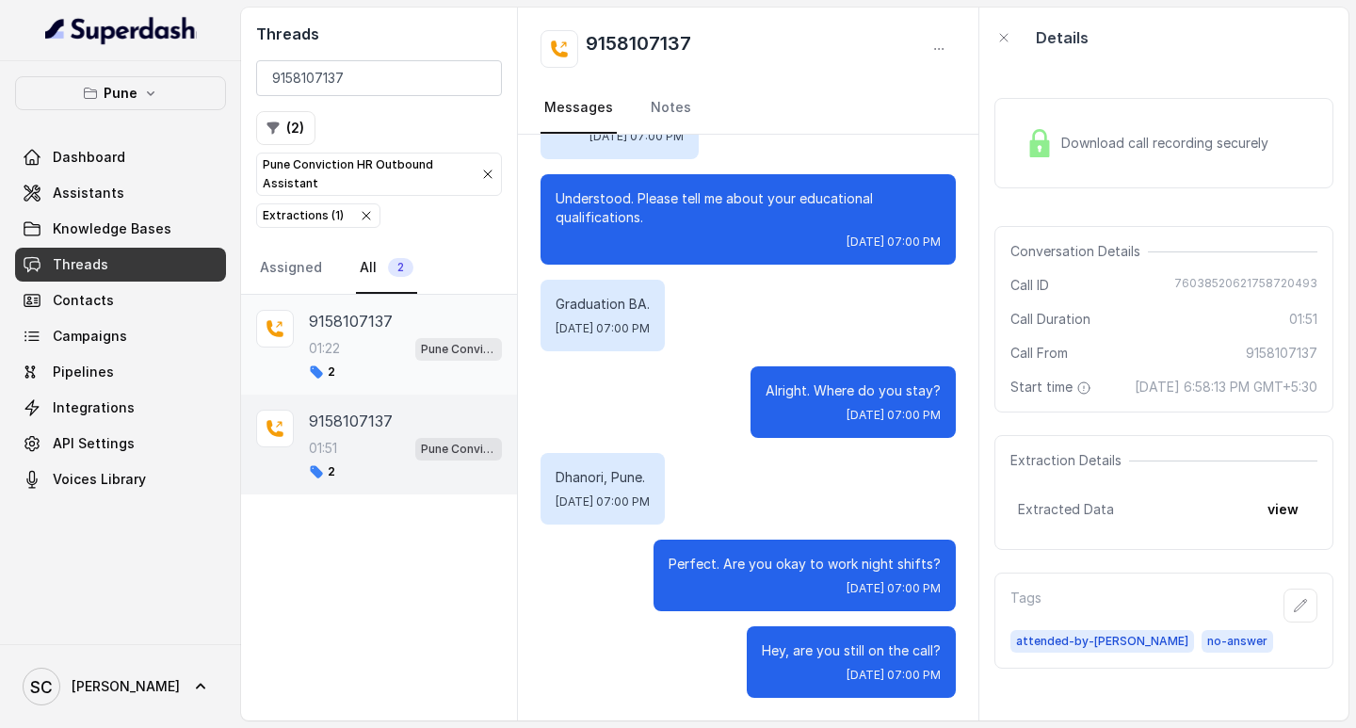
click at [357, 322] on p "9158107137" at bounding box center [351, 321] width 84 height 23
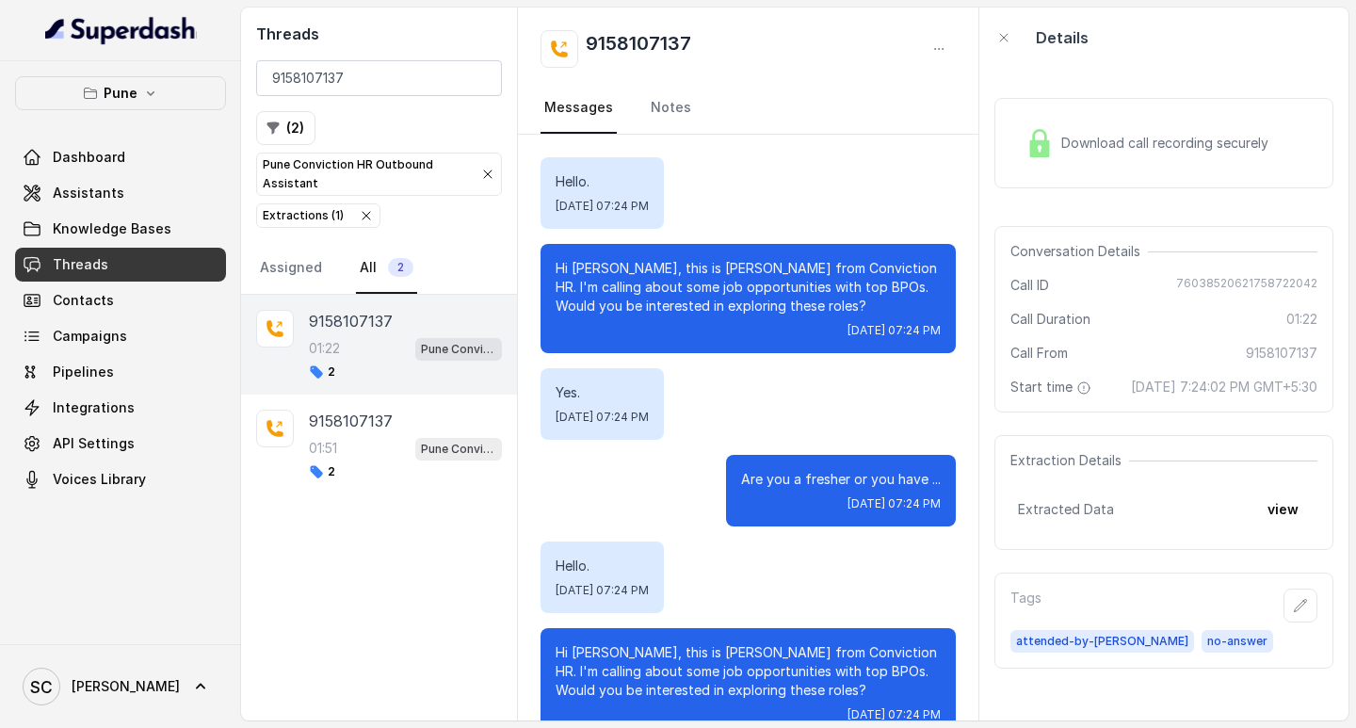
scroll to position [1309, 0]
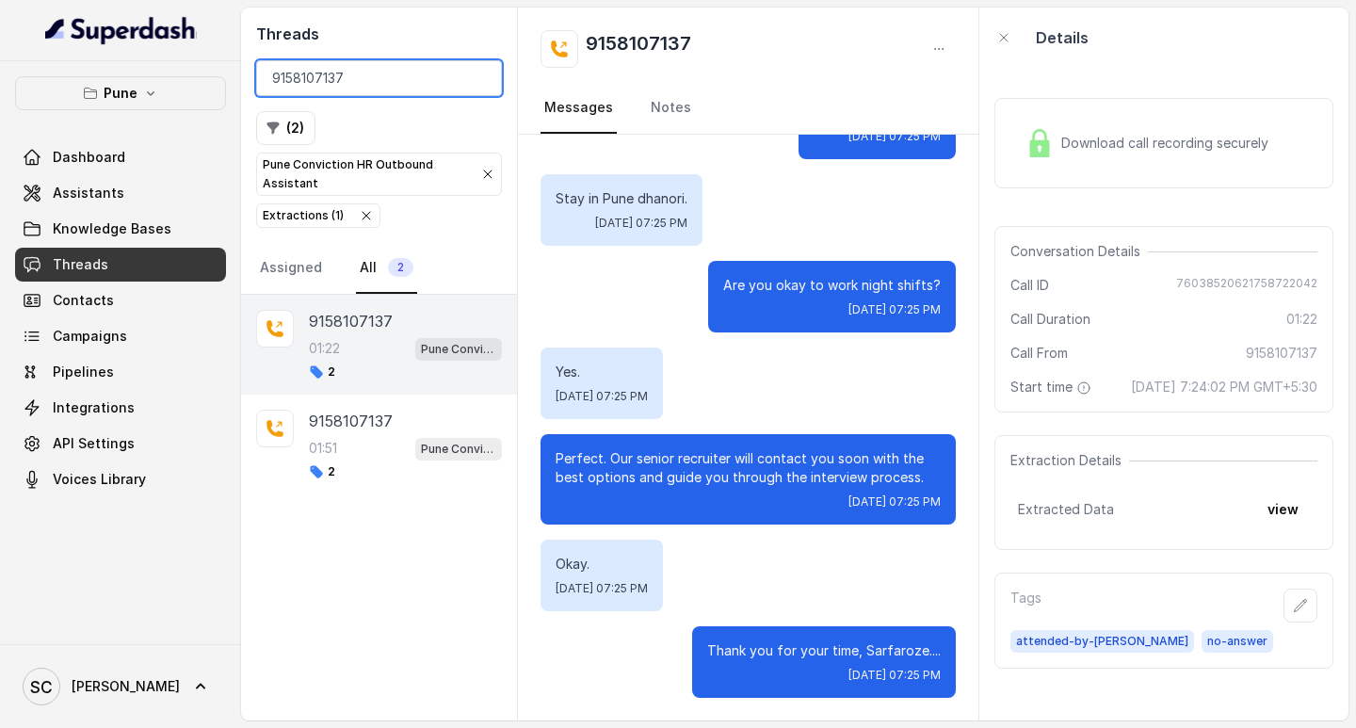
click at [311, 76] on input "9158107137" at bounding box center [379, 78] width 246 height 36
paste input "890054100"
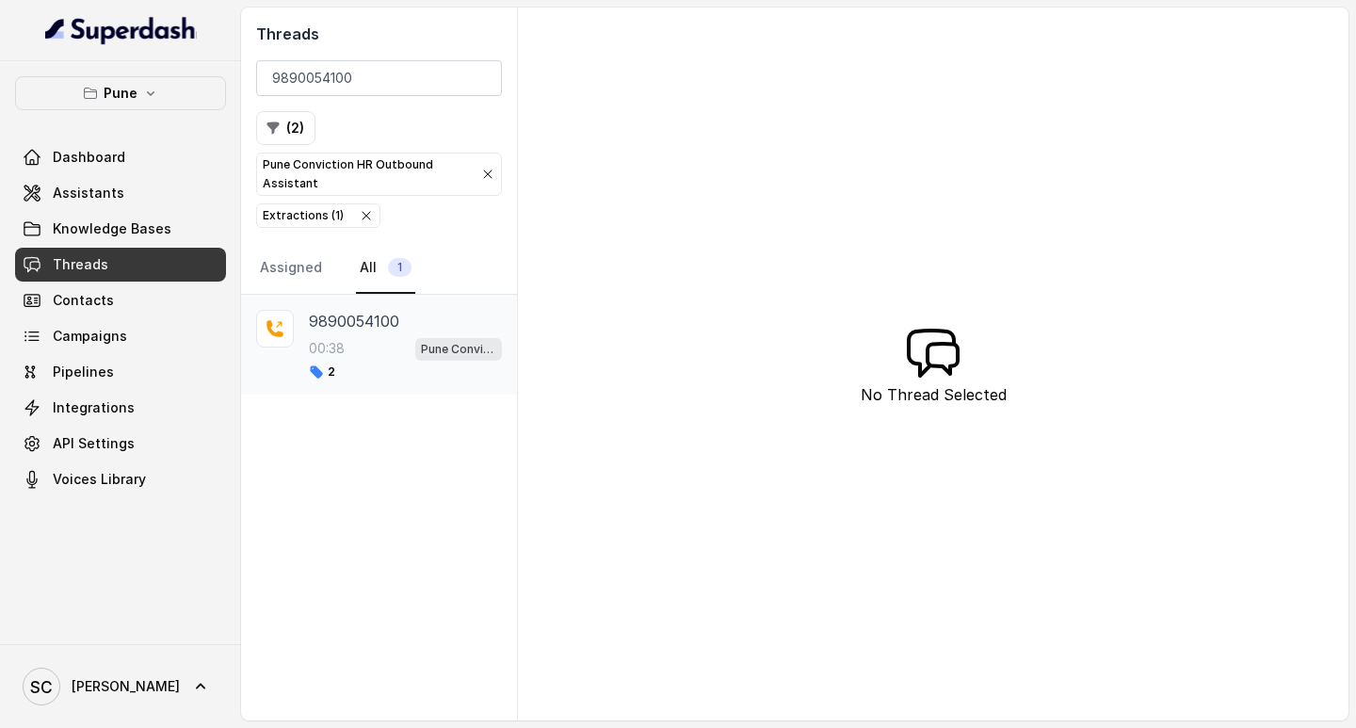
click at [381, 306] on div "9890054100 00:38 Pune Conviction HR Outbound Assistant 2" at bounding box center [379, 345] width 276 height 100
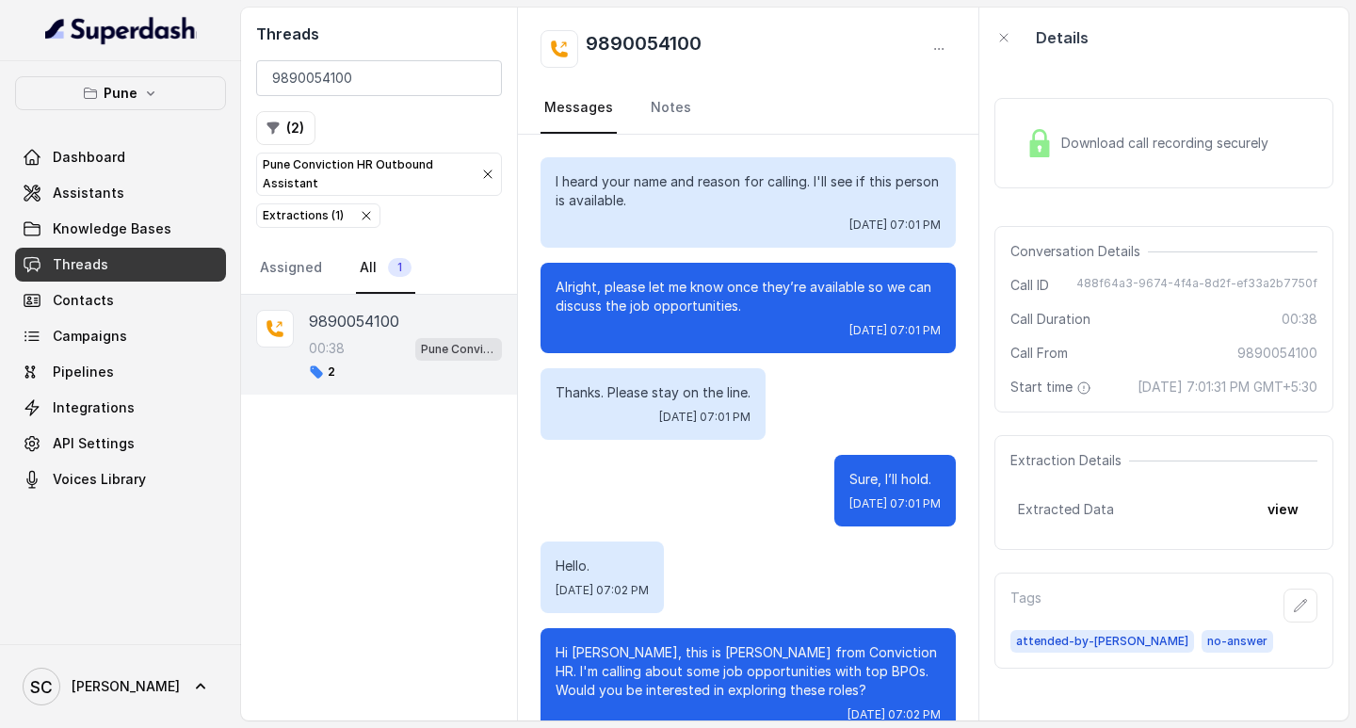
scroll to position [232, 0]
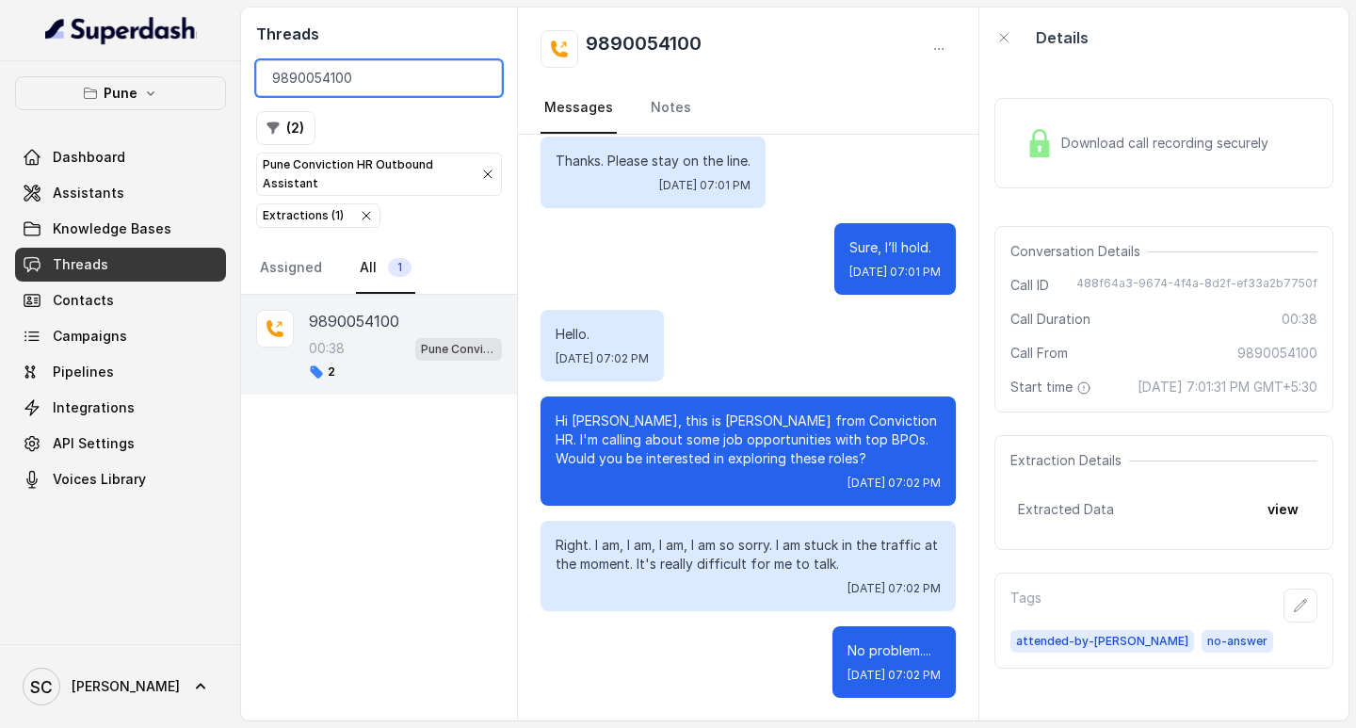
click at [315, 74] on input "9890054100" at bounding box center [379, 78] width 246 height 36
paste input "7021783801"
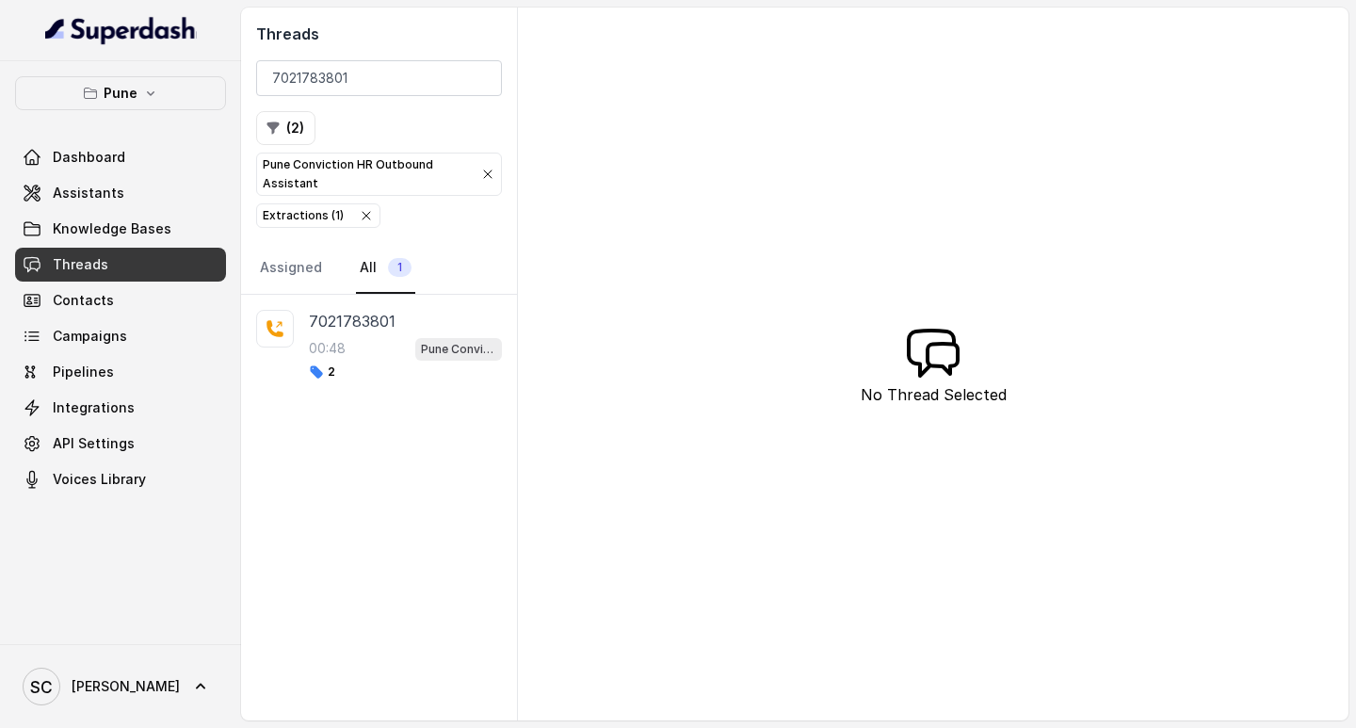
click at [362, 328] on p "7021783801" at bounding box center [352, 321] width 87 height 23
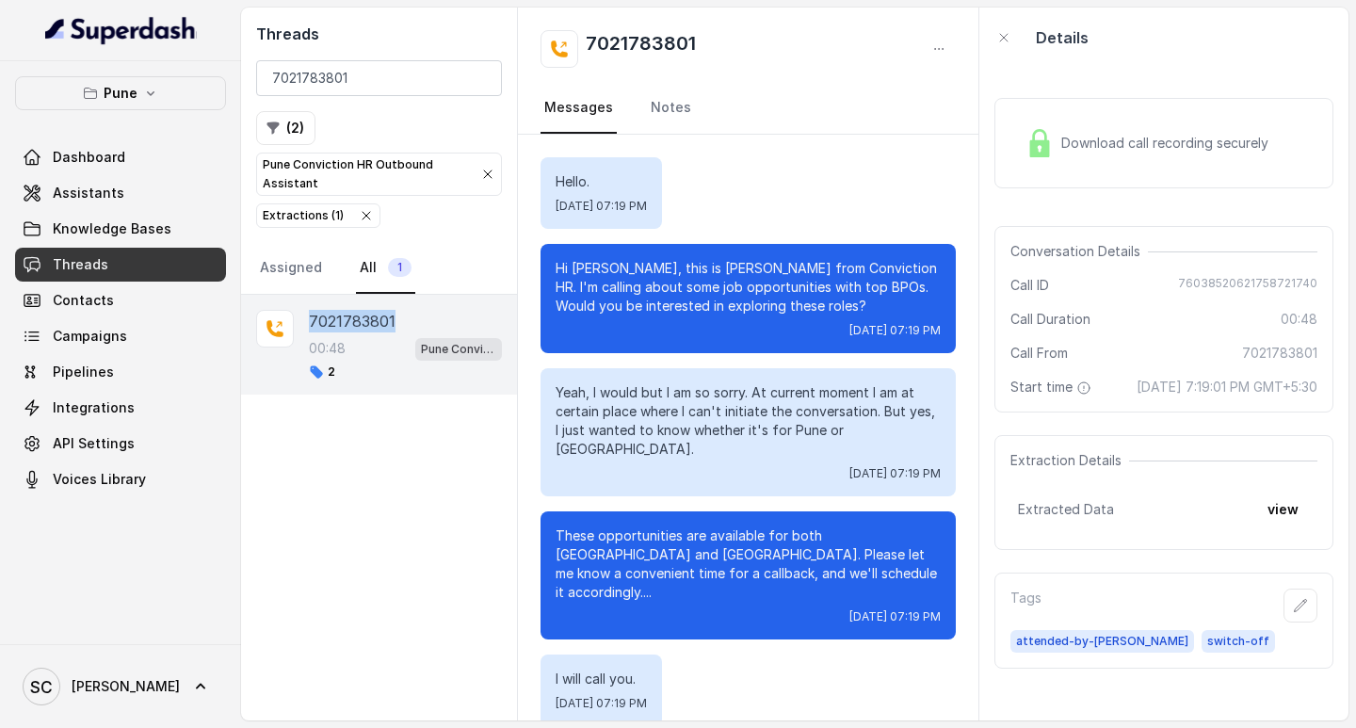
scroll to position [356, 0]
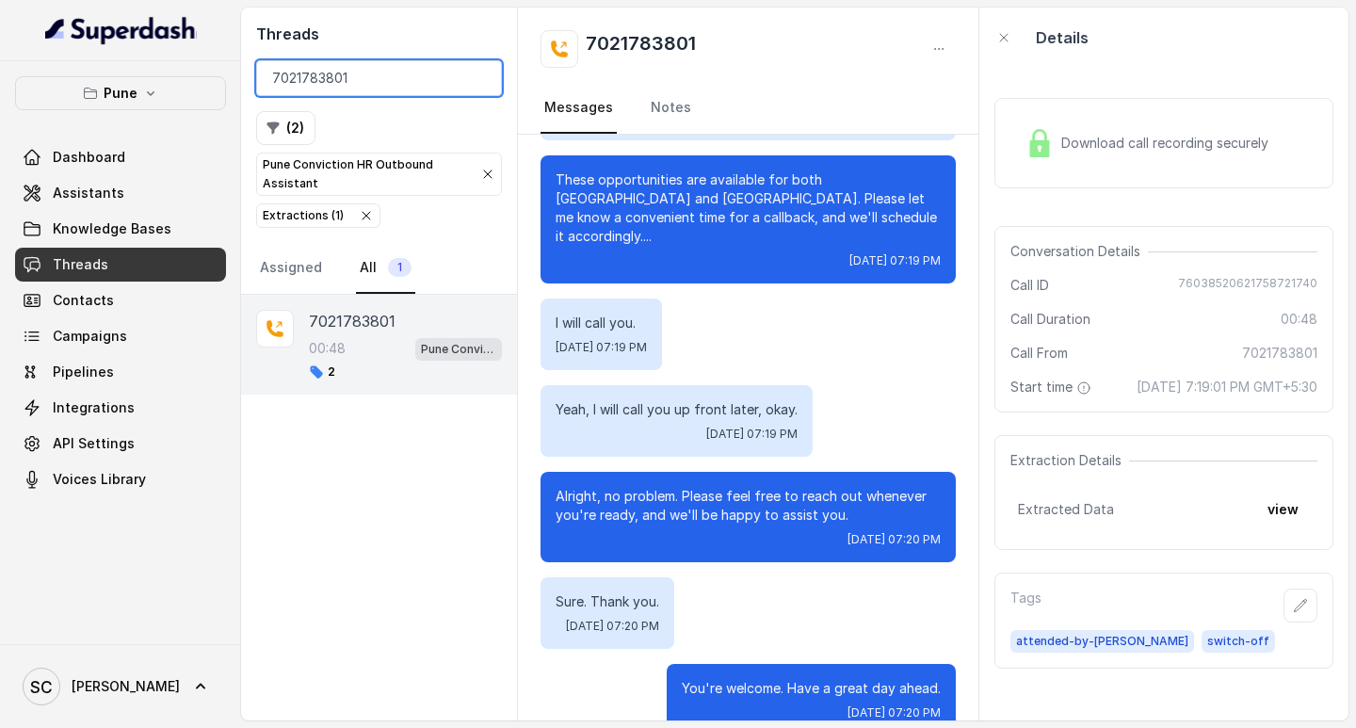
click at [333, 77] on input "7021783801" at bounding box center [379, 78] width 246 height 36
click at [332, 77] on input "7021783801" at bounding box center [379, 78] width 246 height 36
paste input "845915632"
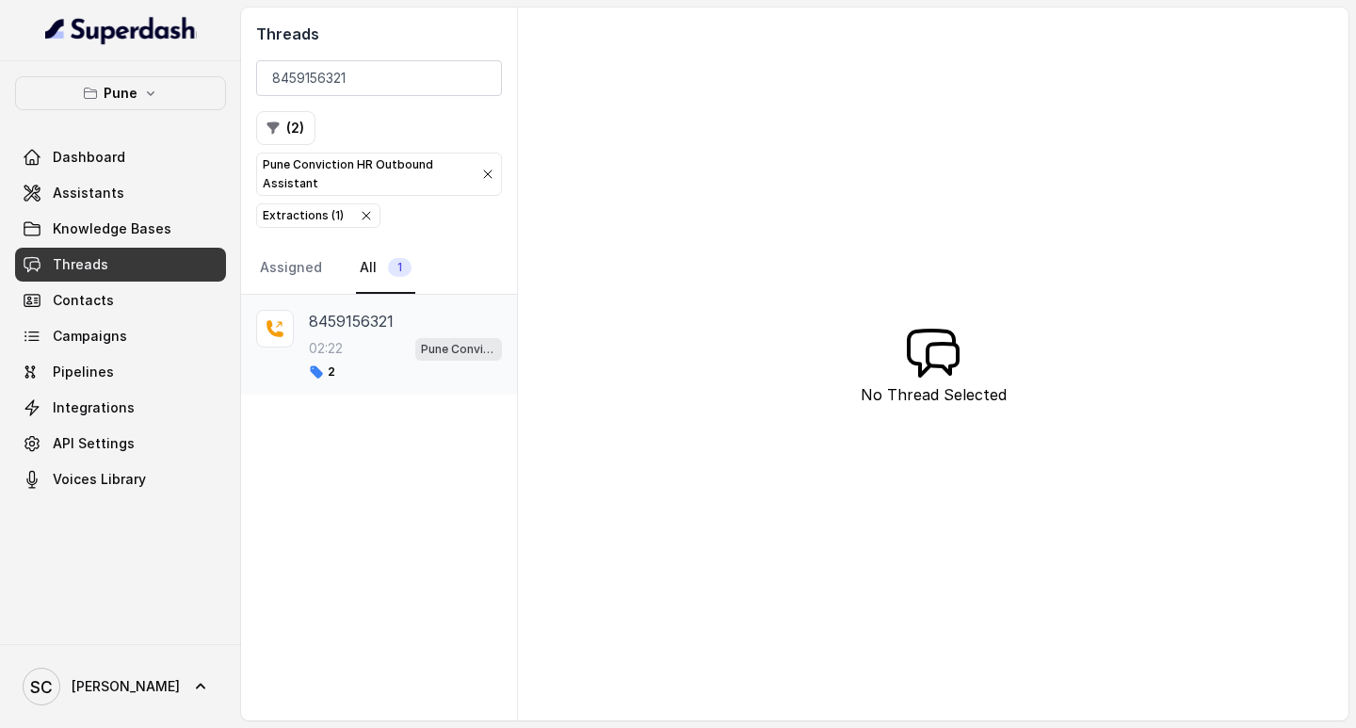
click at [348, 320] on p "8459156321" at bounding box center [351, 321] width 85 height 23
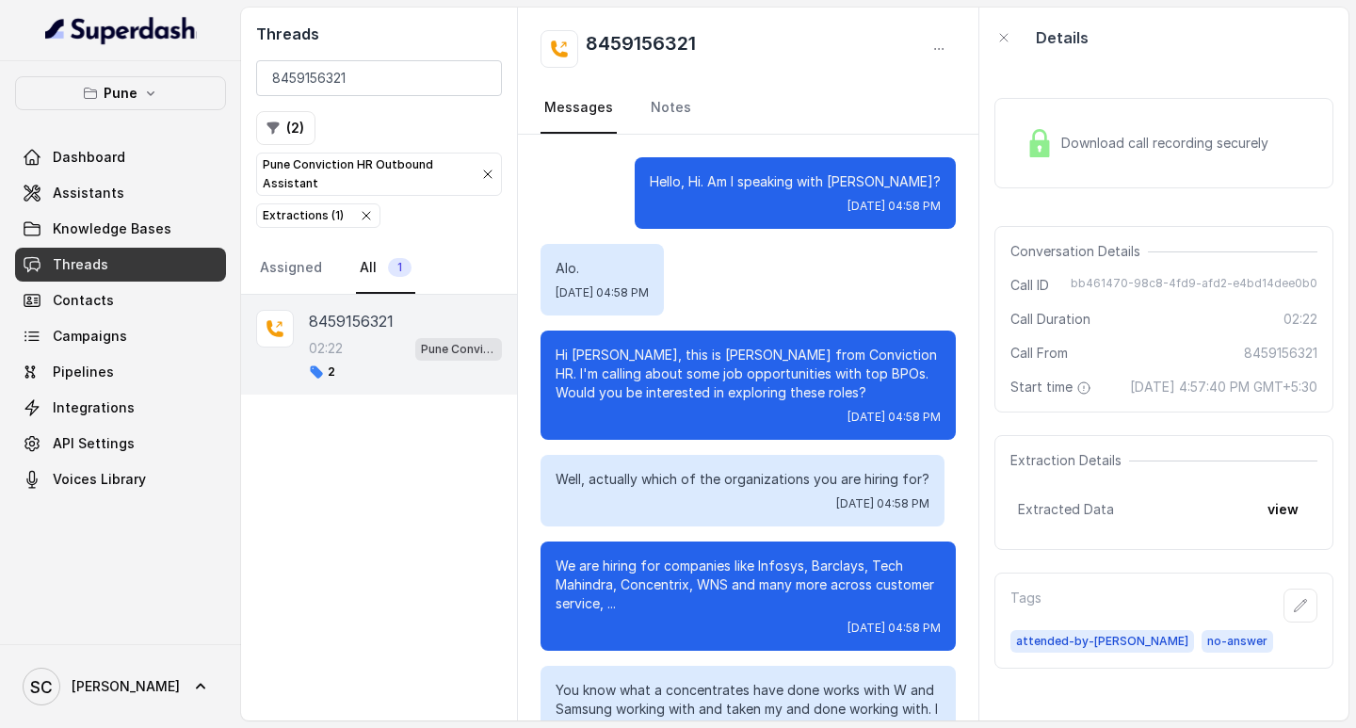
scroll to position [2303, 0]
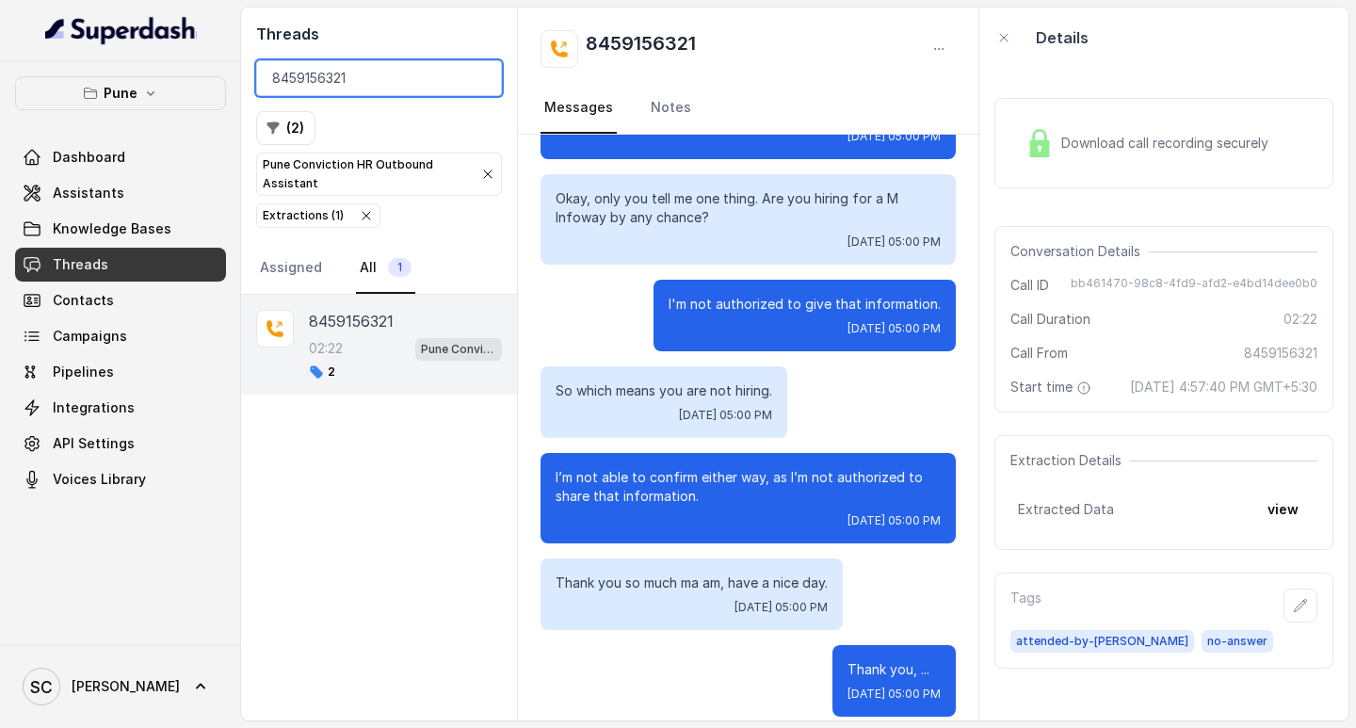
click at [307, 75] on input "8459156321" at bounding box center [379, 78] width 246 height 36
paste input "7391838883"
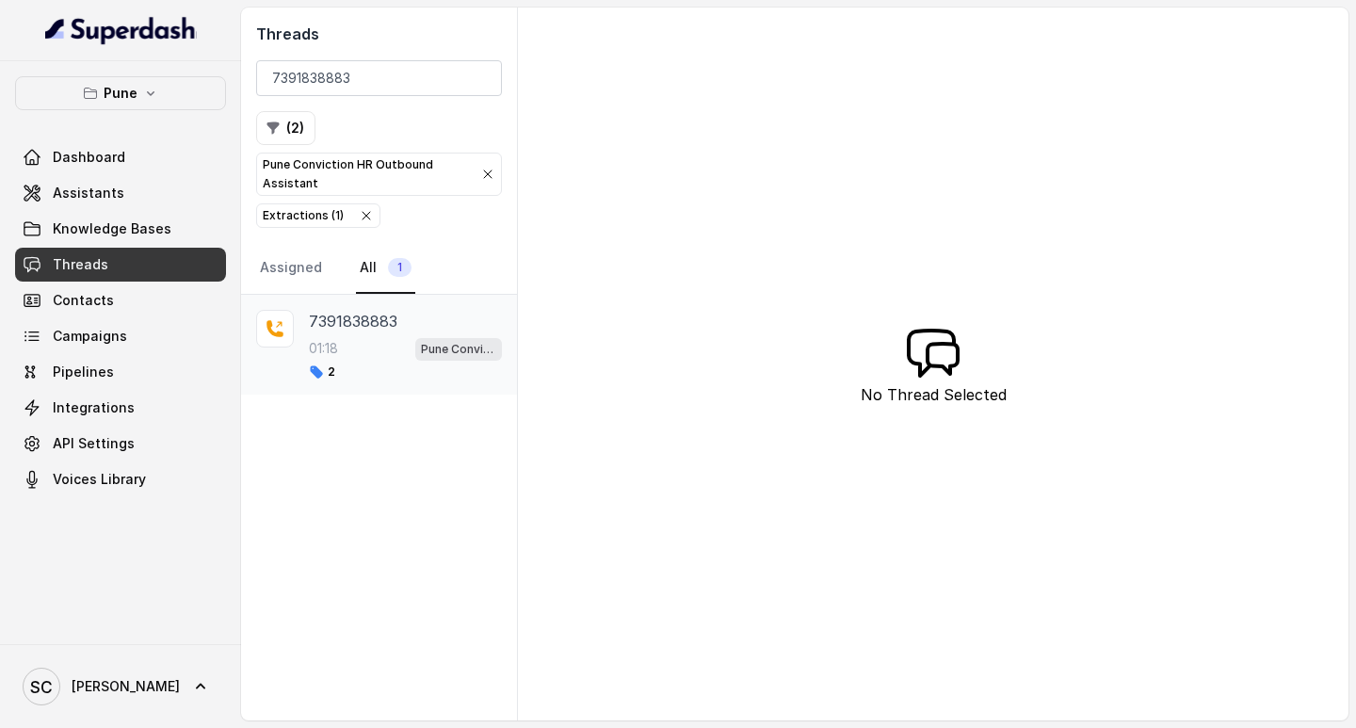
click at [362, 315] on p "7391838883" at bounding box center [353, 321] width 88 height 23
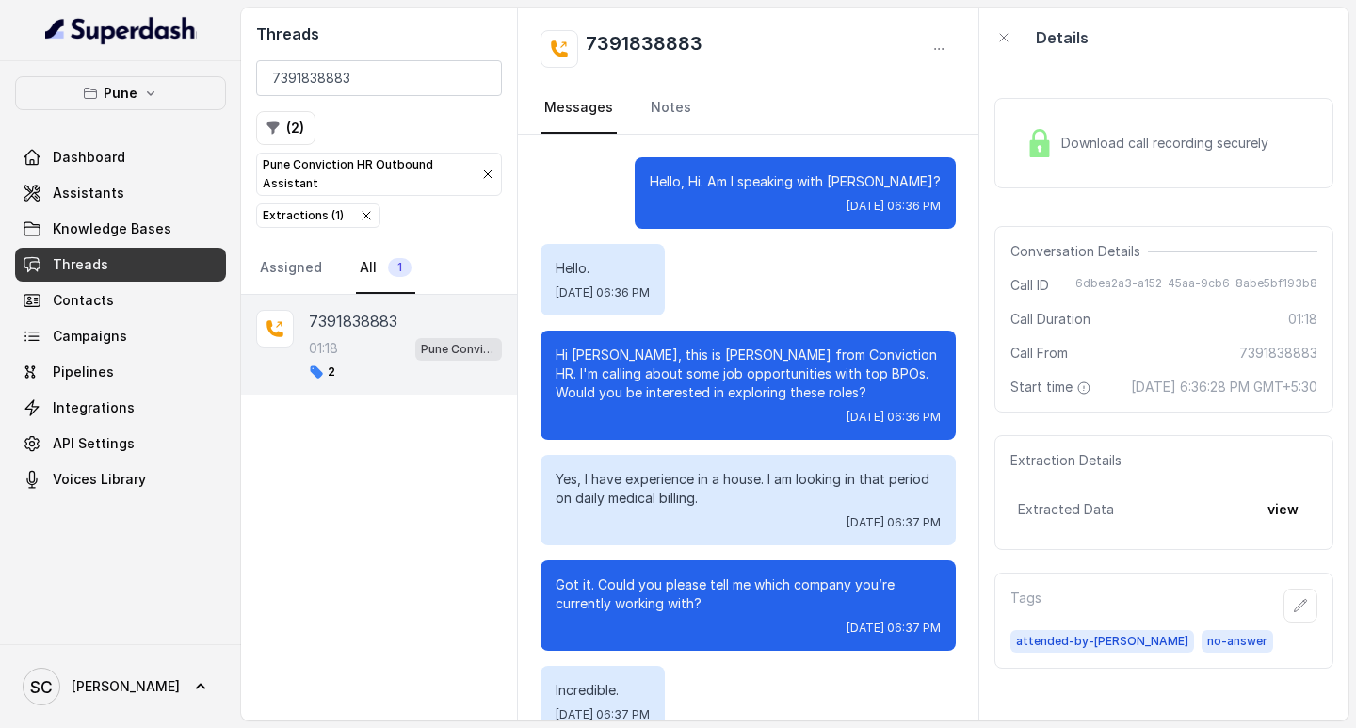
scroll to position [1049, 0]
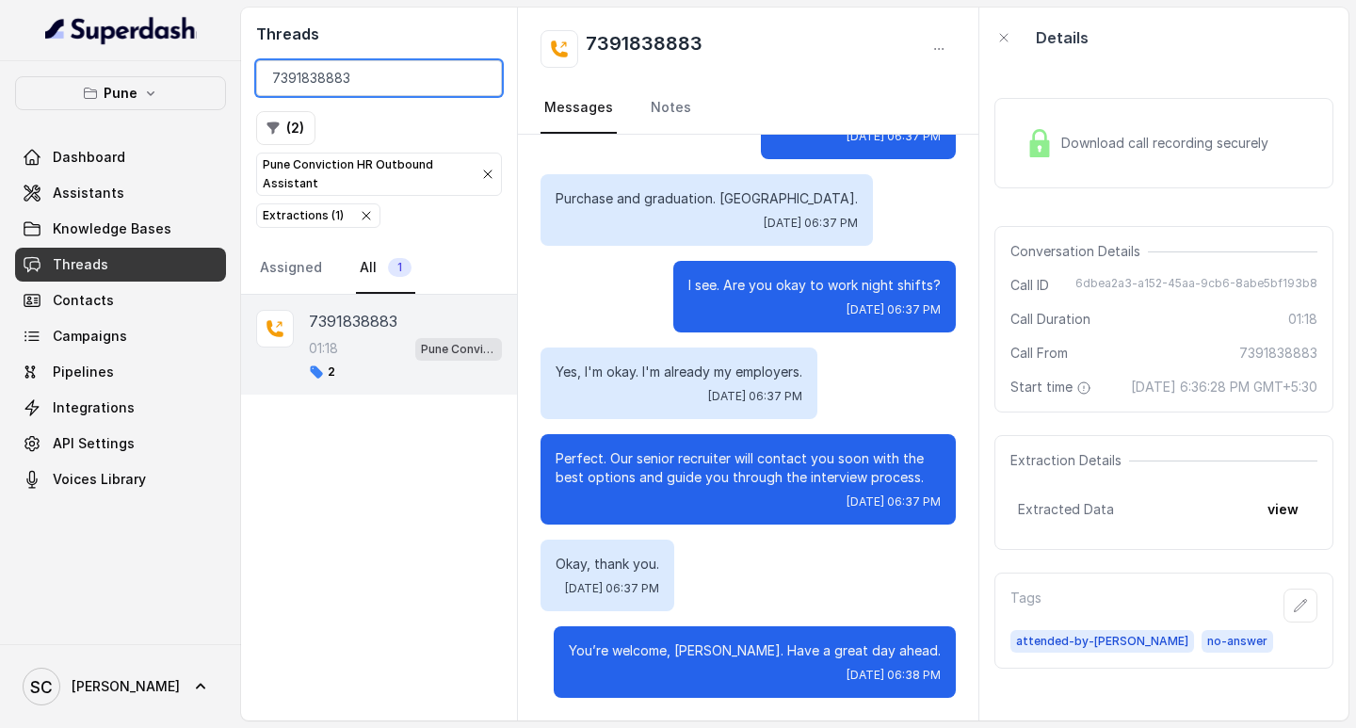
click at [325, 68] on input "7391838883" at bounding box center [379, 78] width 246 height 36
paste input "028126992"
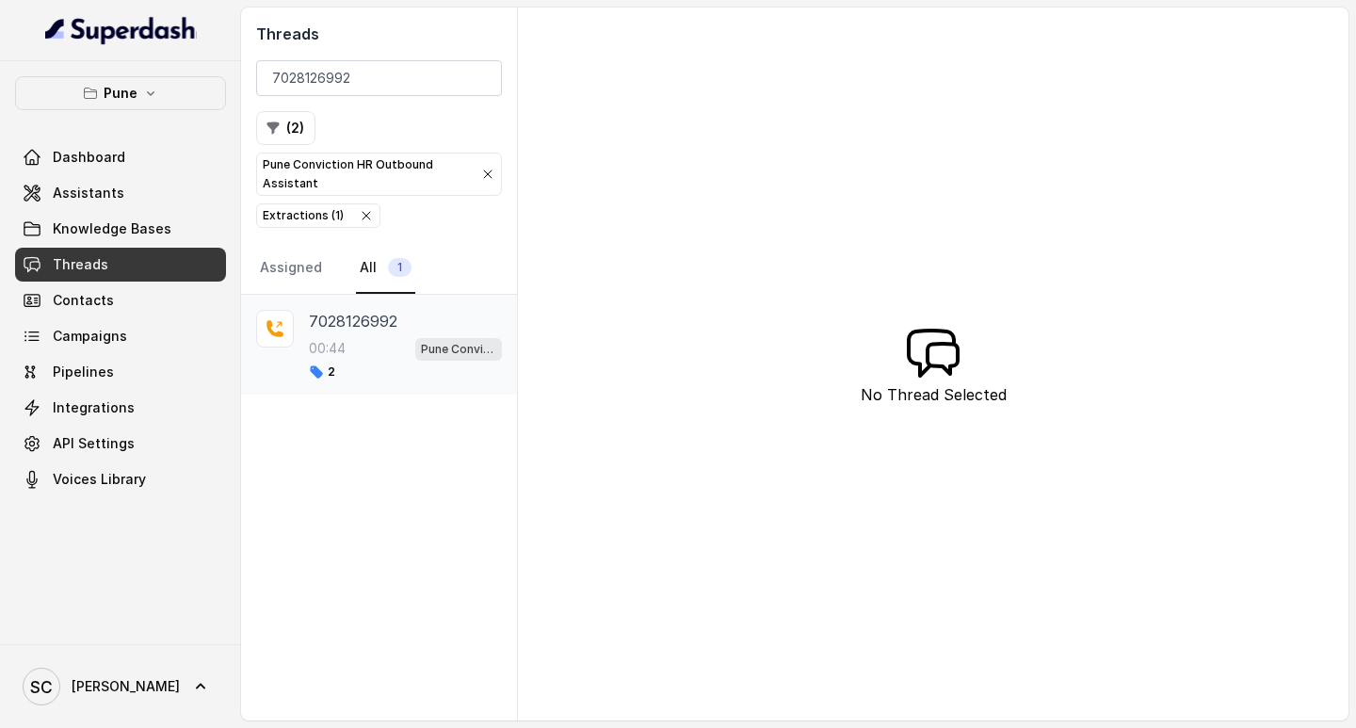
click at [359, 328] on p "7028126992" at bounding box center [353, 321] width 88 height 23
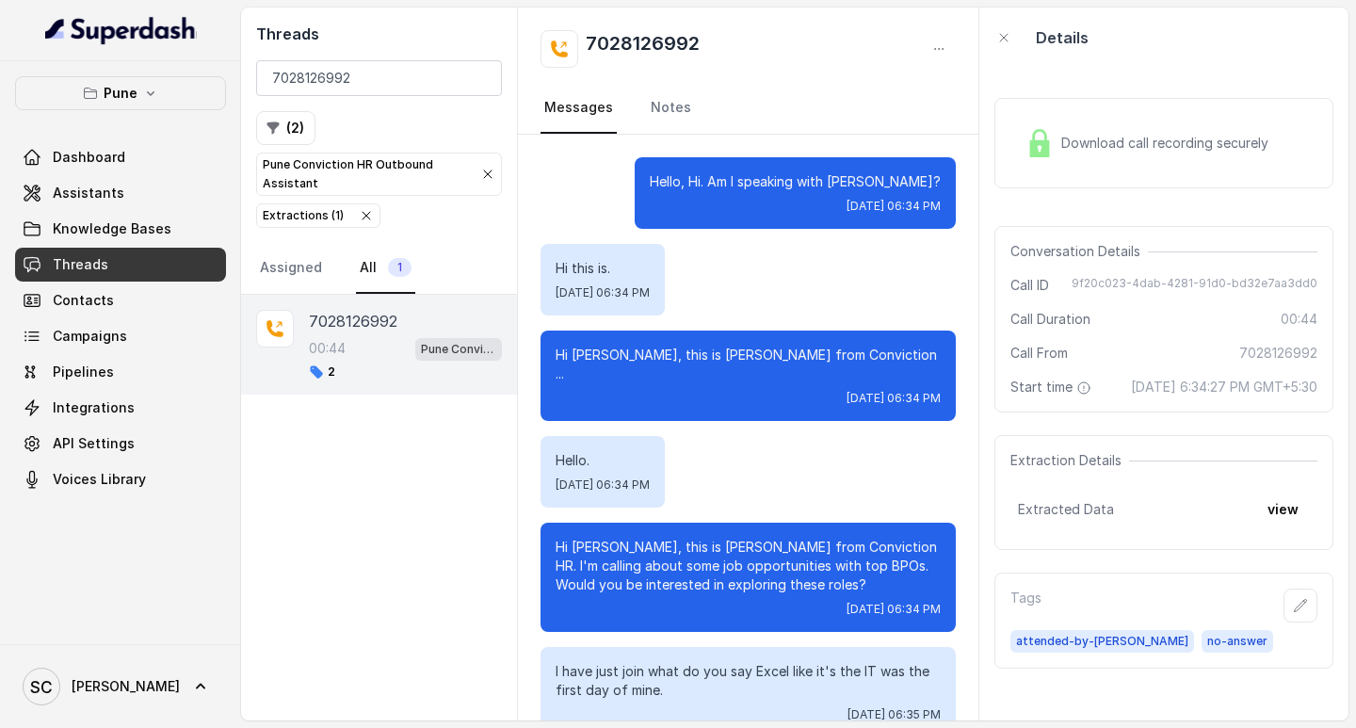
scroll to position [318, 0]
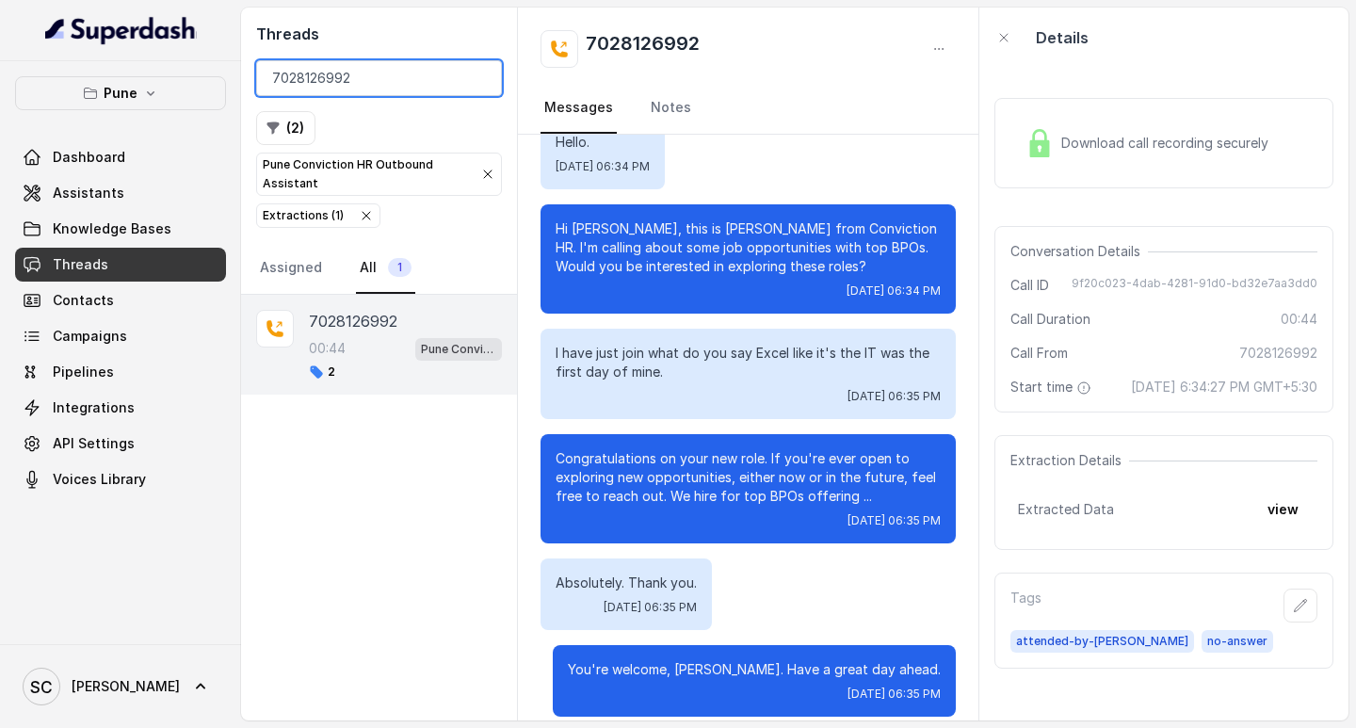
click at [313, 71] on input "7028126992" at bounding box center [379, 78] width 246 height 36
paste input "9860842937"
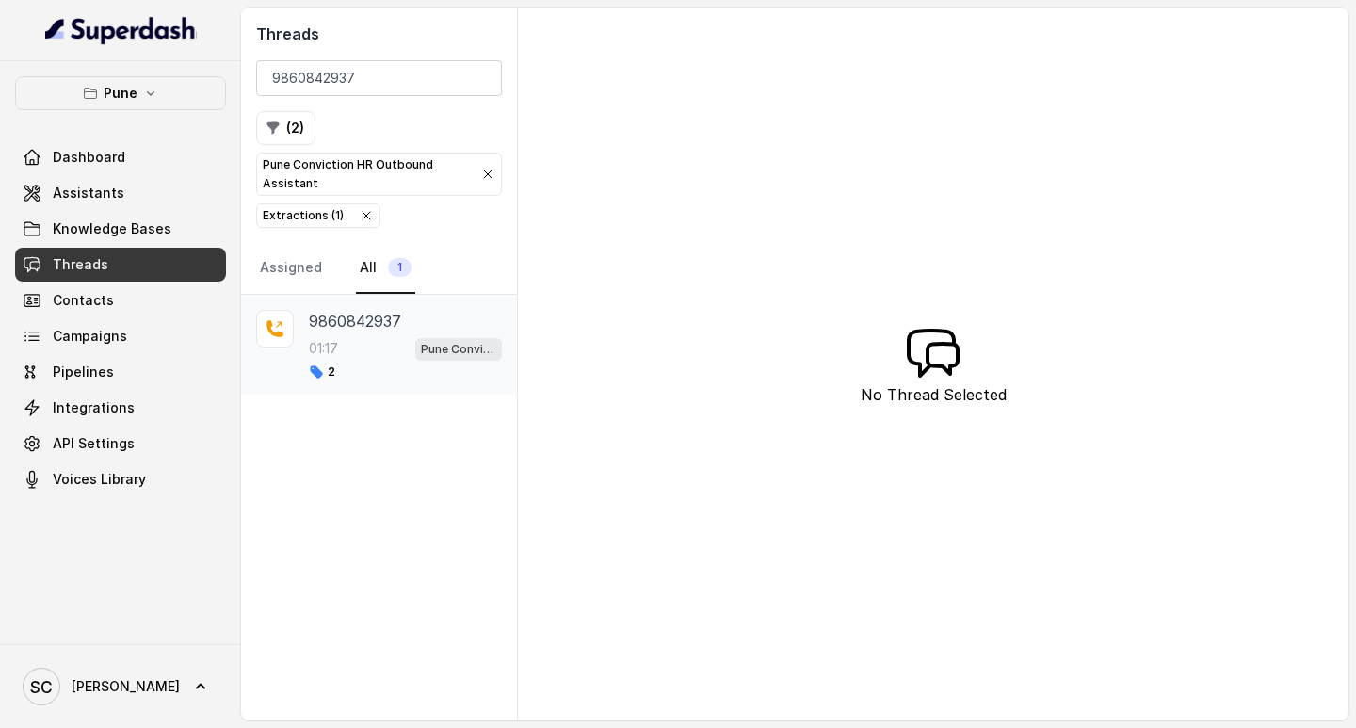
click at [361, 317] on p "9860842937" at bounding box center [355, 321] width 92 height 23
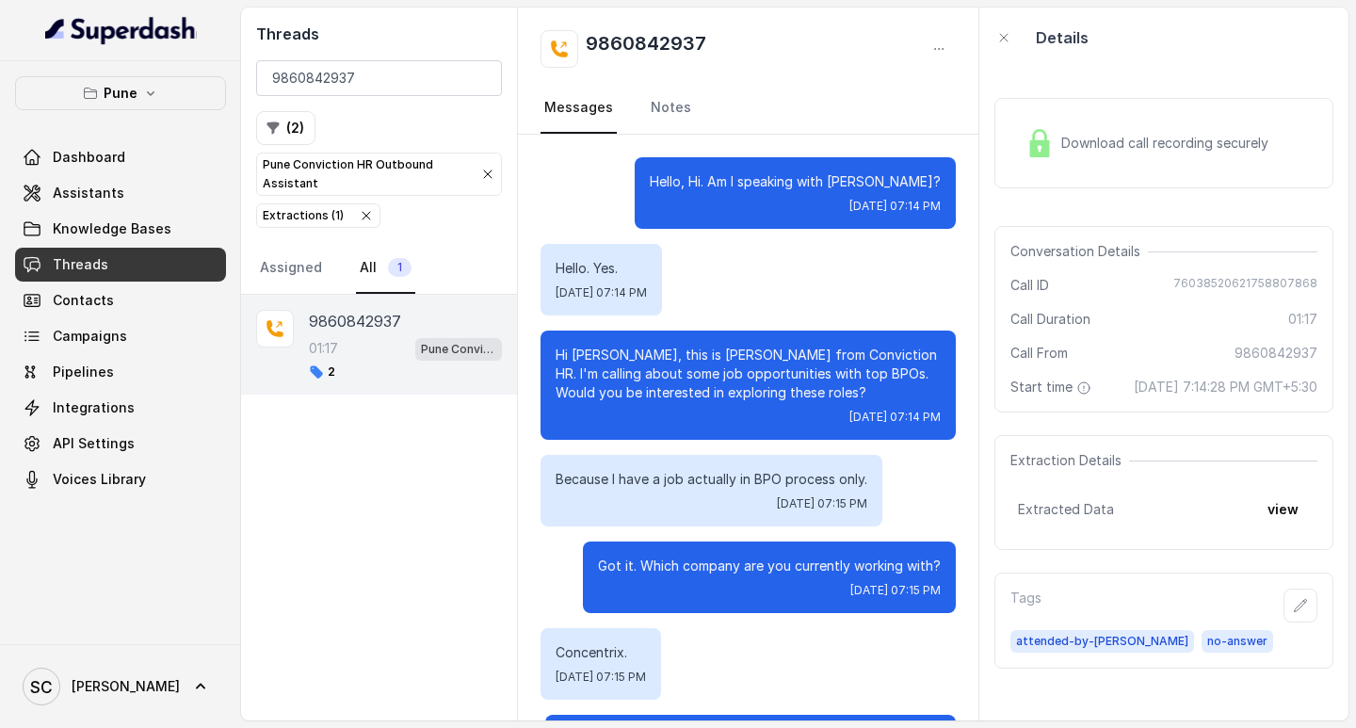
scroll to position [857, 0]
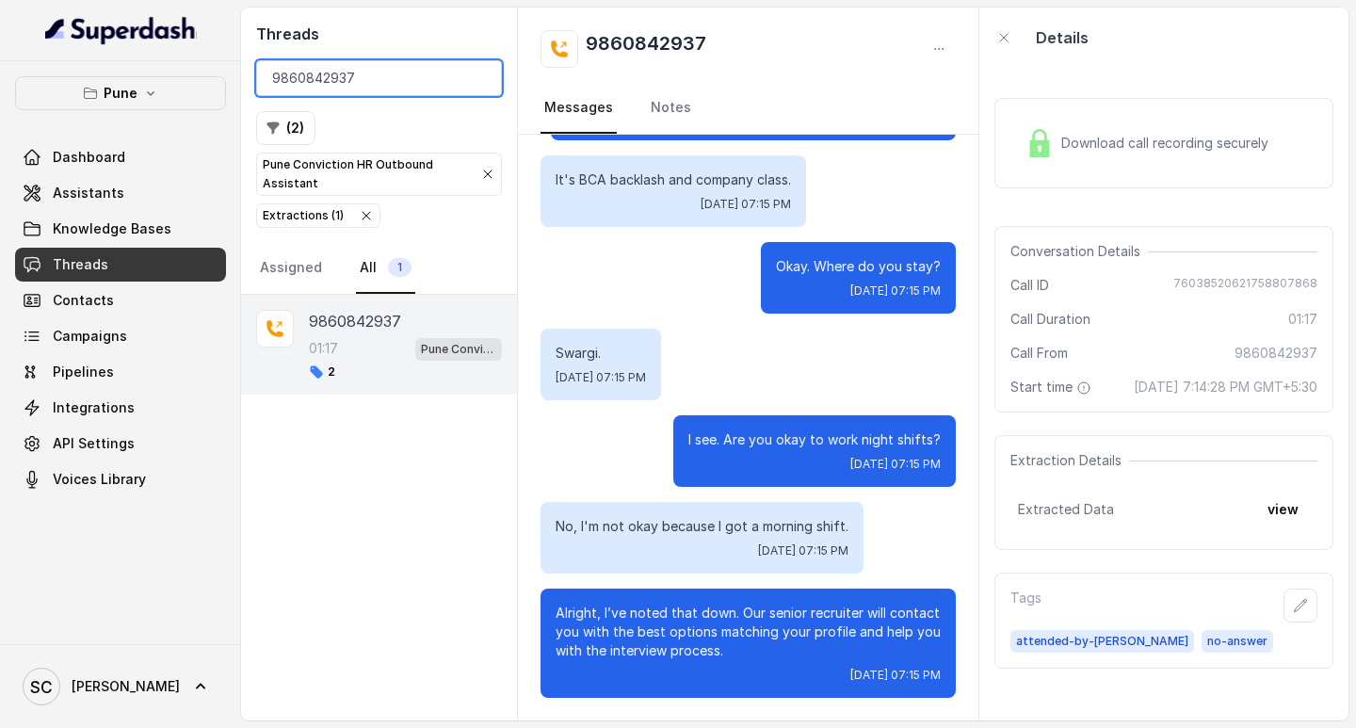
click at [292, 79] on input "9860842937" at bounding box center [379, 78] width 246 height 36
paste input "7002073511"
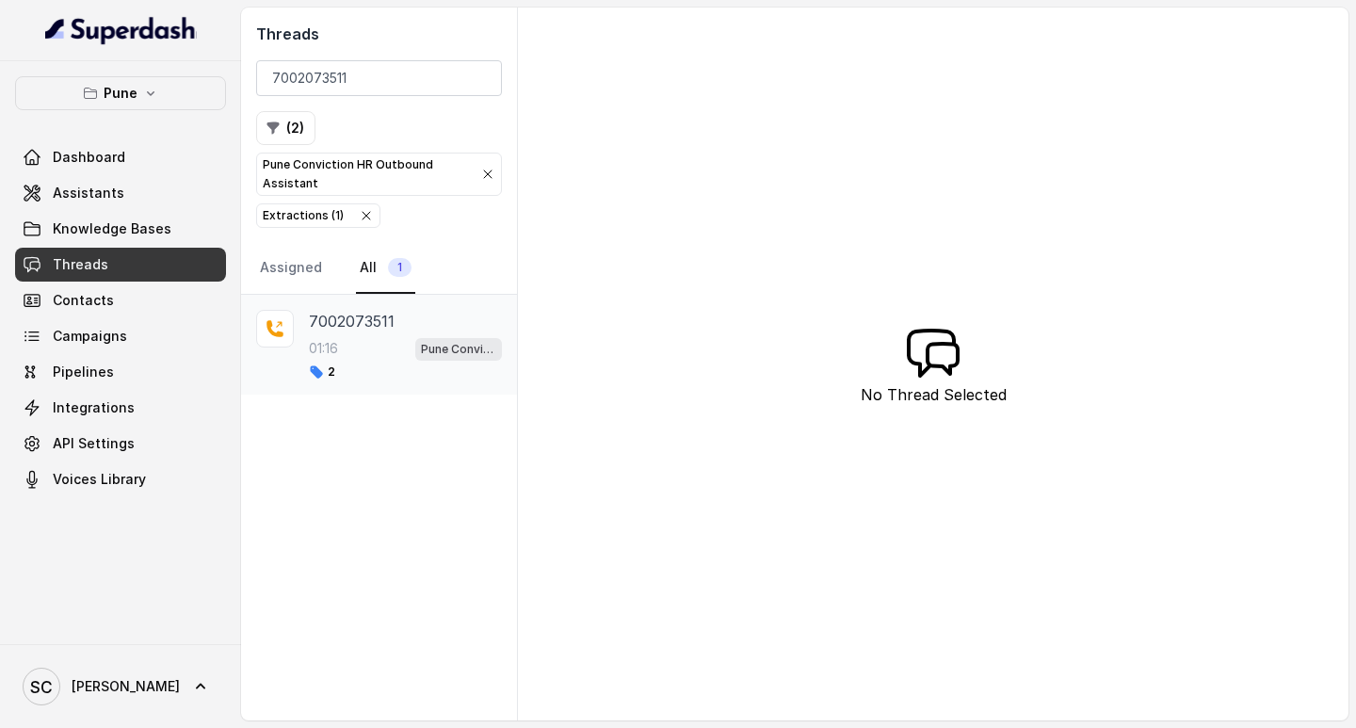
click at [368, 321] on p "7002073511" at bounding box center [352, 321] width 86 height 23
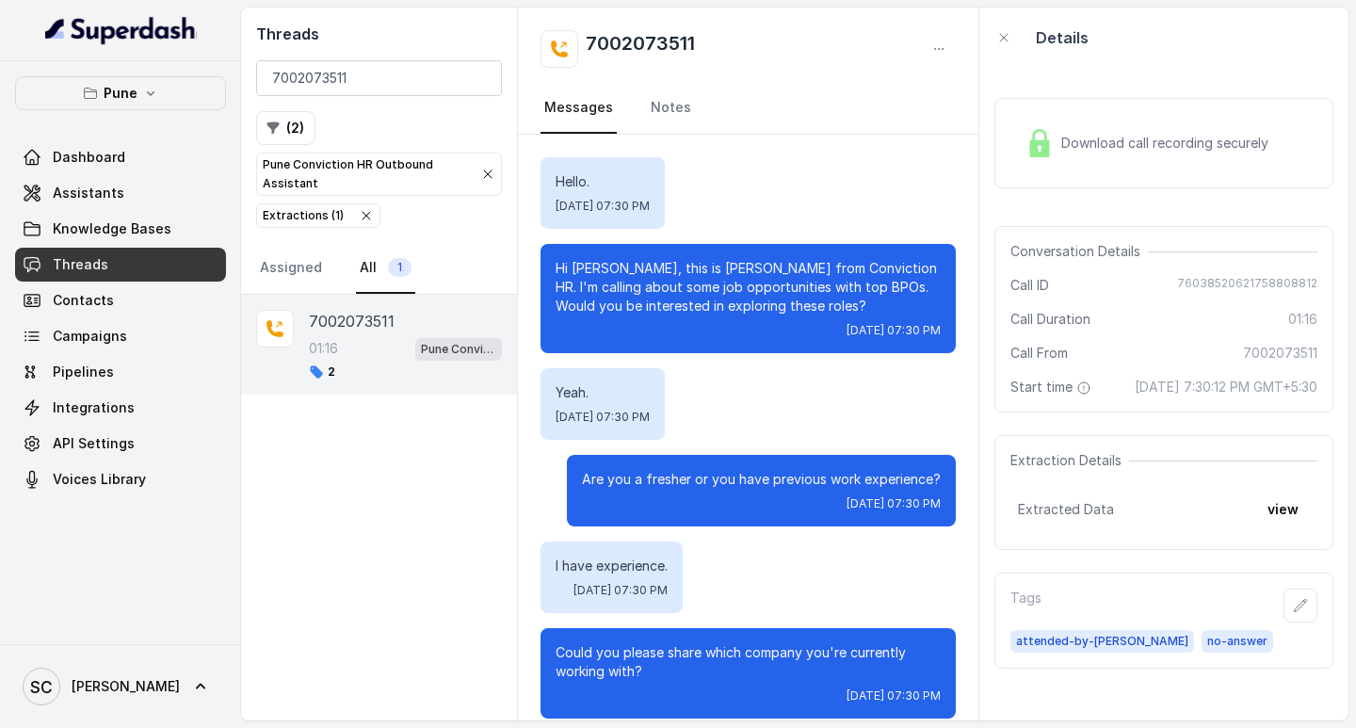
scroll to position [906, 0]
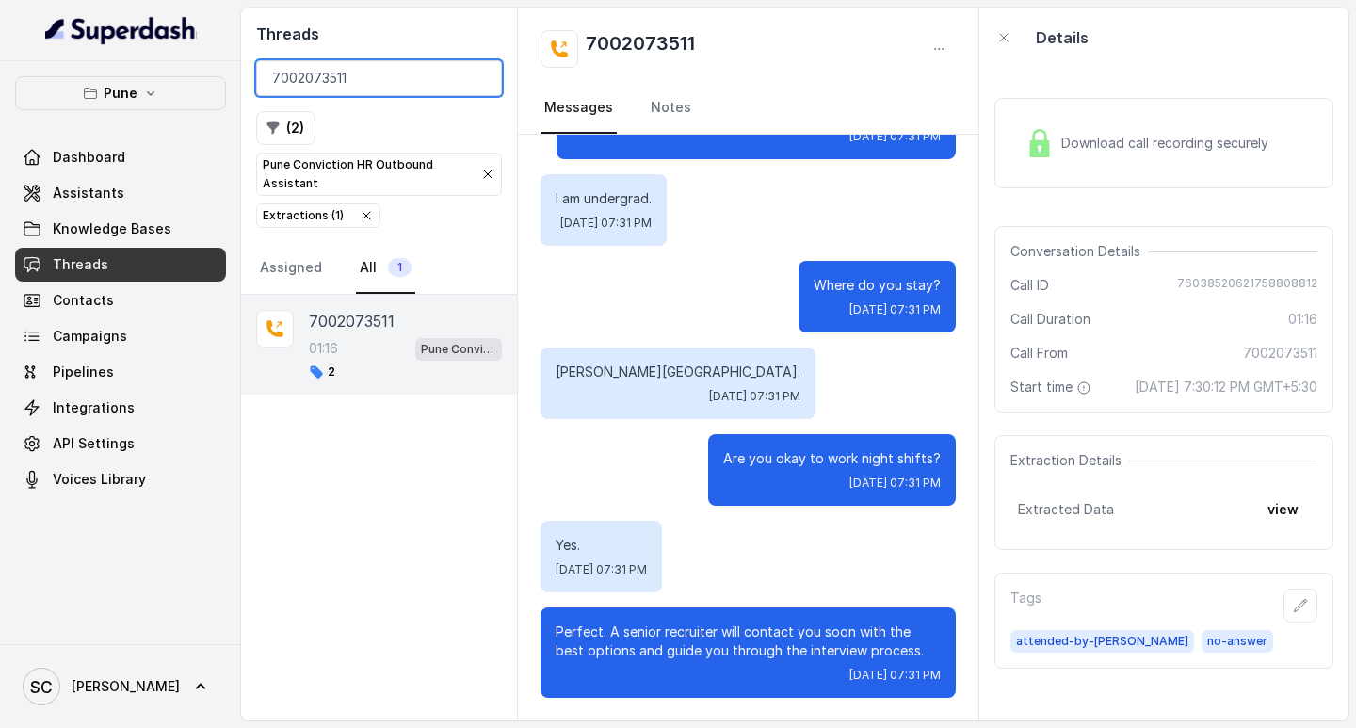
click at [328, 75] on input "7002073511" at bounding box center [379, 78] width 246 height 36
click at [328, 74] on input "7002073511" at bounding box center [379, 78] width 246 height 36
paste input "276259296"
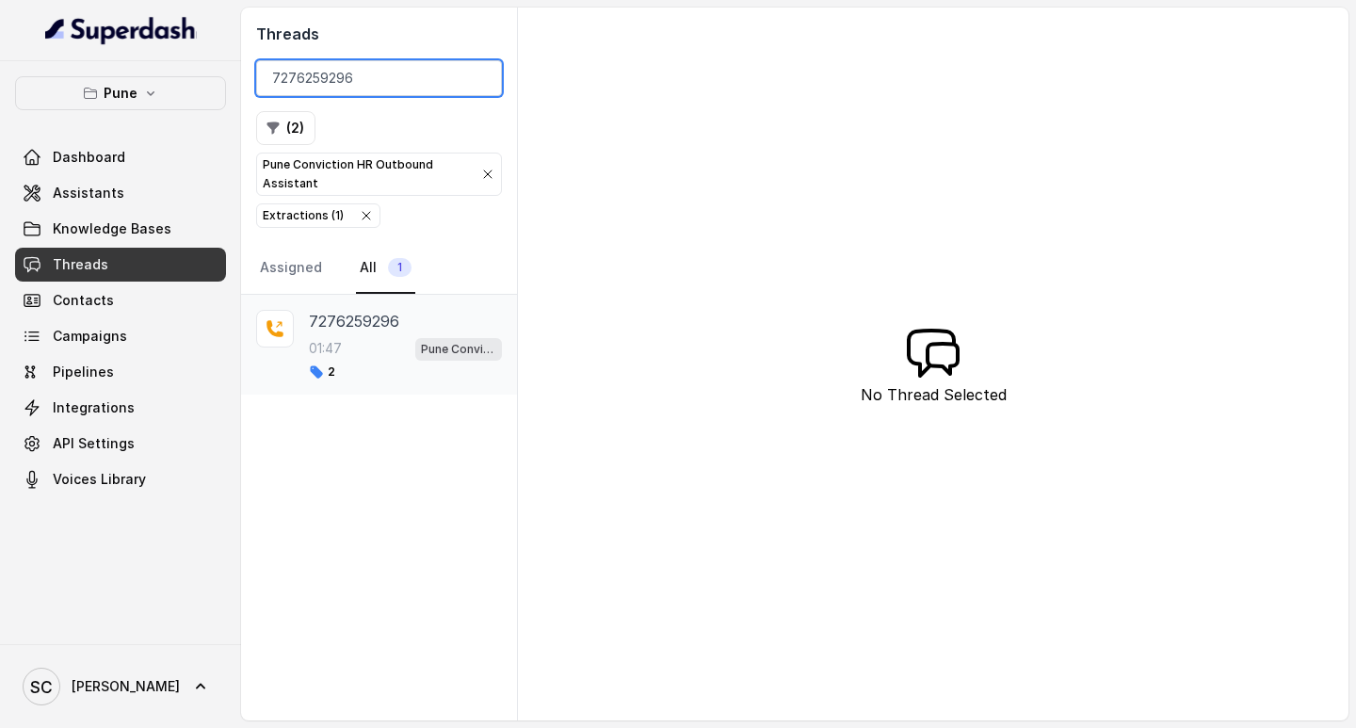
type input "7276259296"
click at [366, 317] on p "7276259296" at bounding box center [354, 321] width 90 height 23
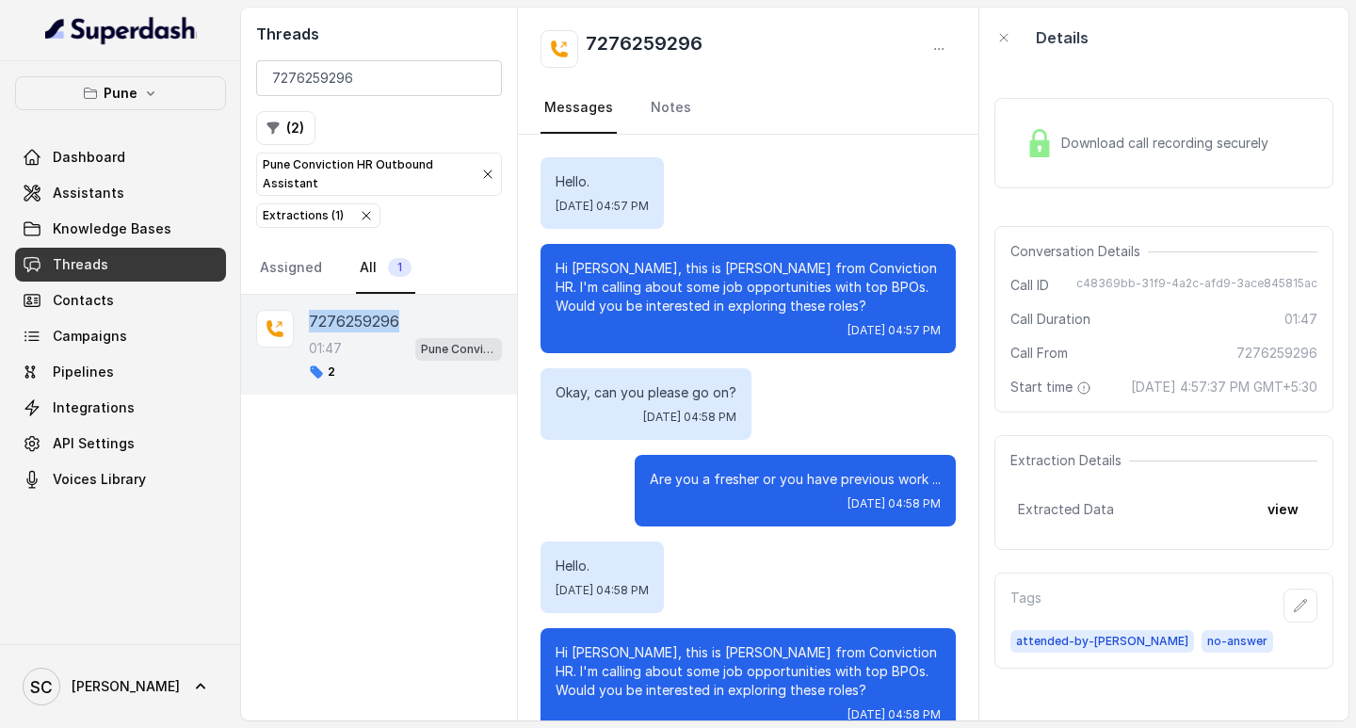
scroll to position [1595, 0]
